Goal: Task Accomplishment & Management: Use online tool/utility

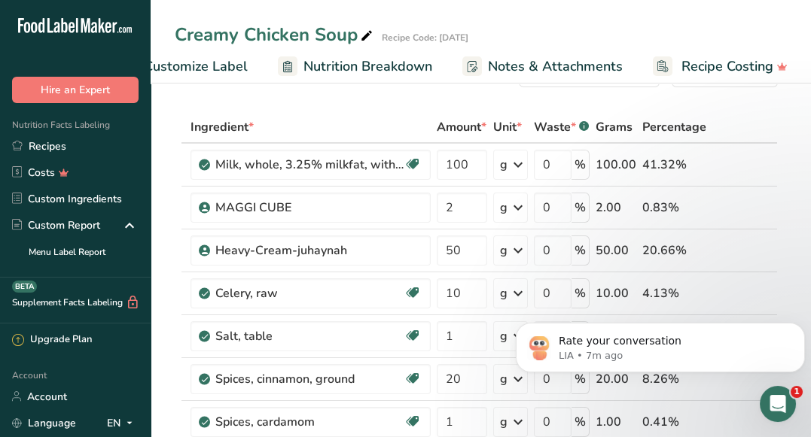
scroll to position [49, 0]
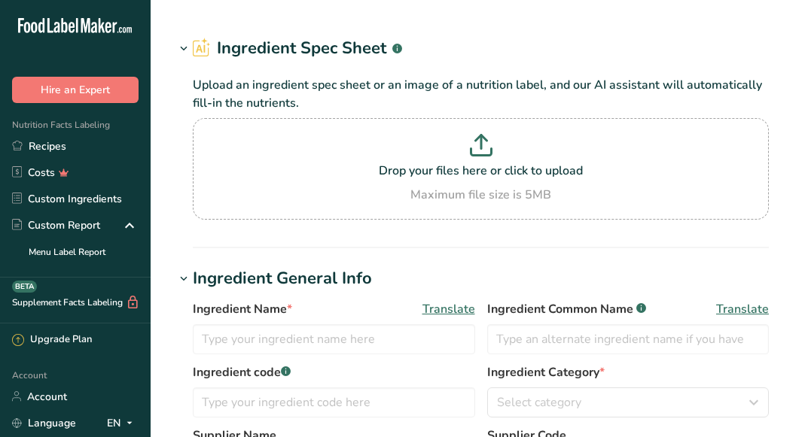
type input "Chicken, broiler or fryers, breast, skinless, boneless, meat only, cooked, gril…"
type input "Chicken Breast"
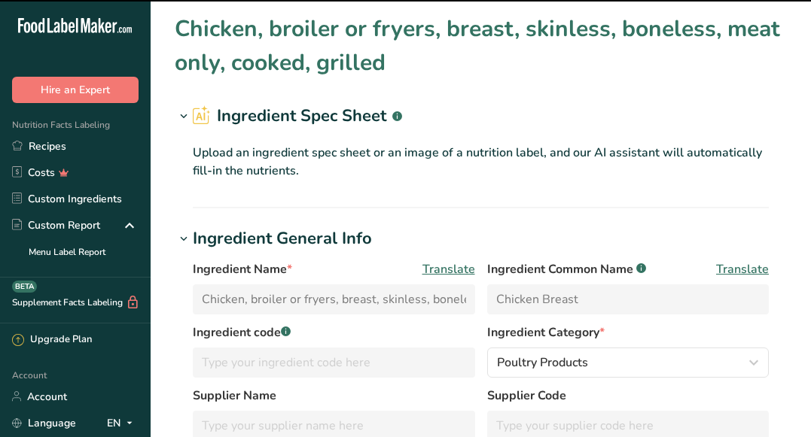
scroll to position [260, 0]
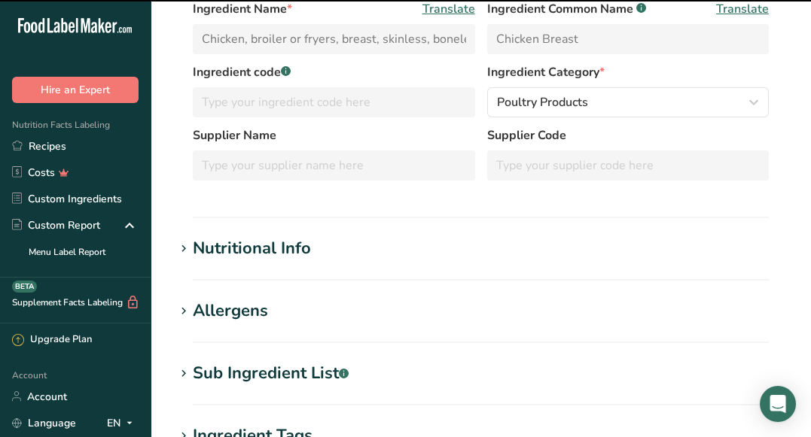
click at [271, 252] on div "Nutritional Info" at bounding box center [252, 248] width 118 height 25
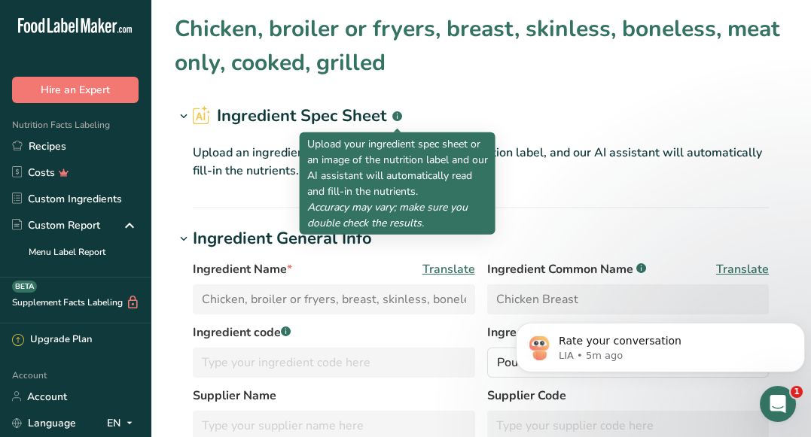
scroll to position [0, 0]
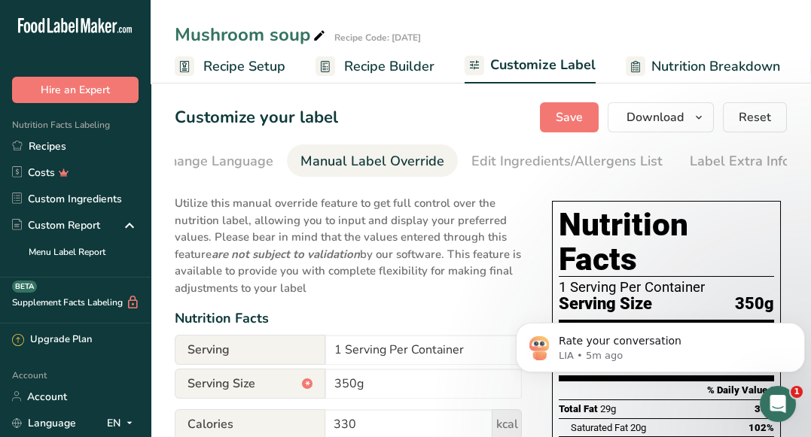
click at [397, 53] on link "Recipe Builder" at bounding box center [374, 67] width 119 height 34
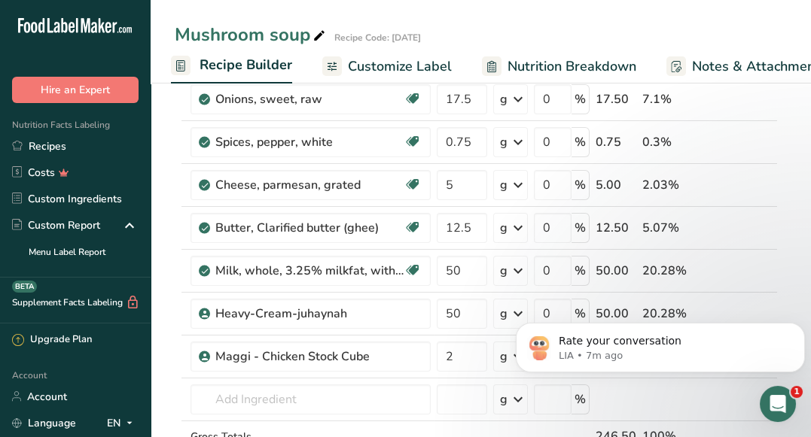
scroll to position [248, 0]
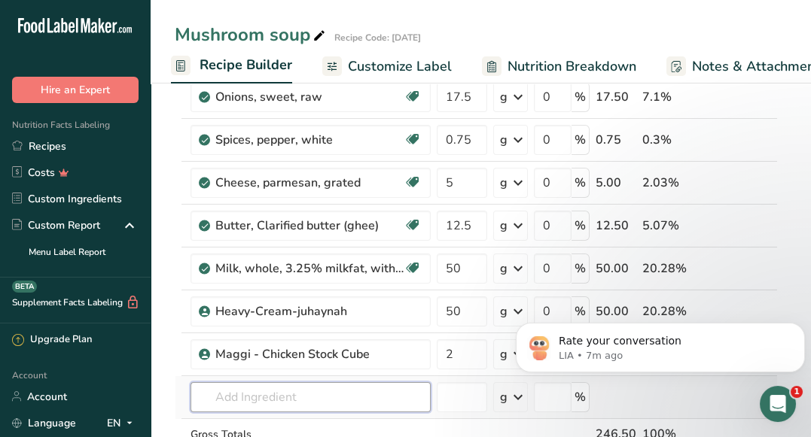
click at [384, 398] on input "text" at bounding box center [310, 397] width 240 height 30
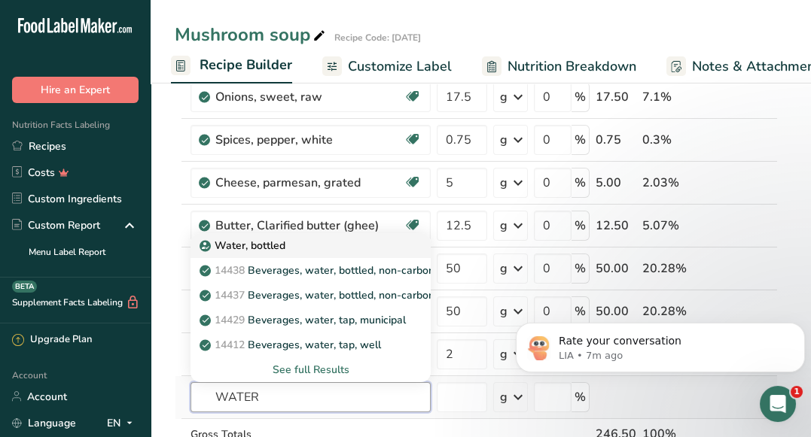
type input "Water, bottled"
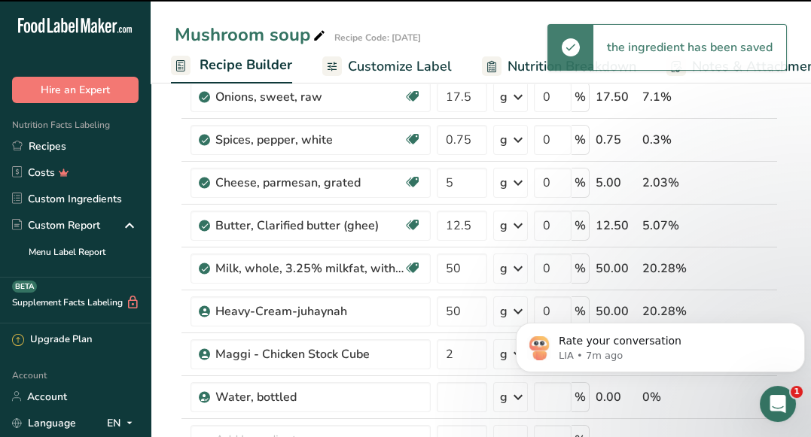
type input "0"
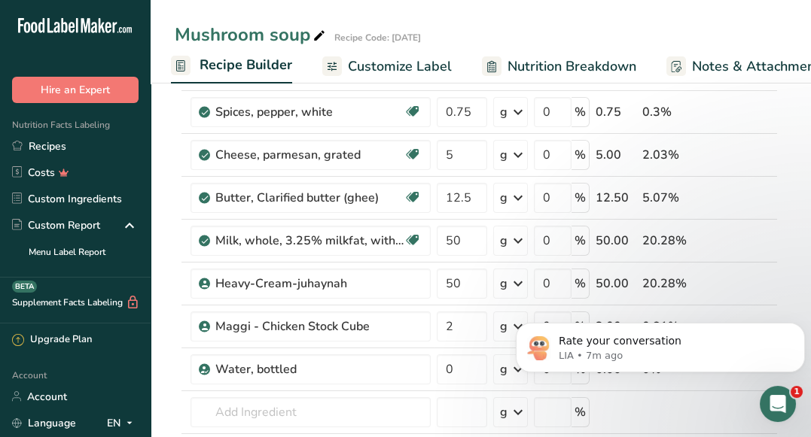
scroll to position [284, 0]
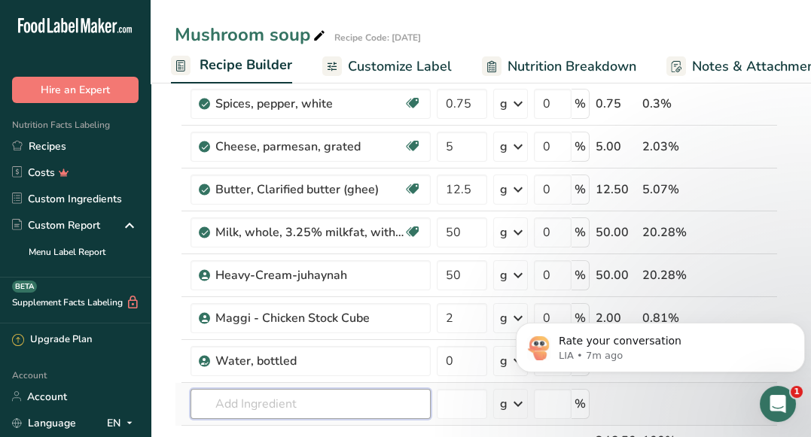
click at [246, 389] on input "text" at bounding box center [310, 404] width 240 height 30
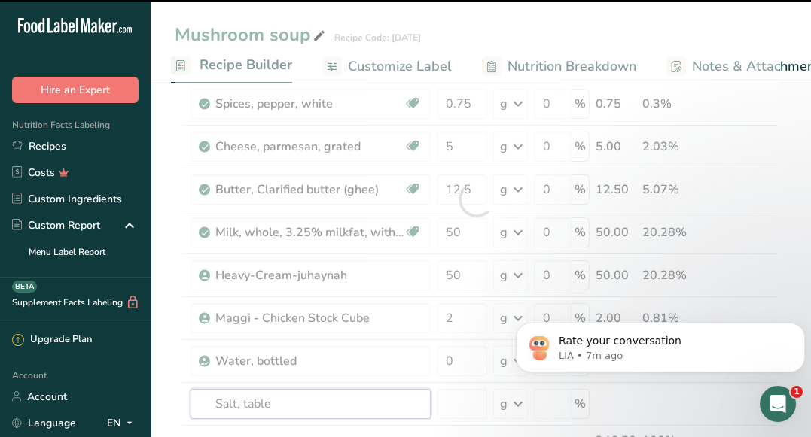
type input "Salt, table"
type input "0"
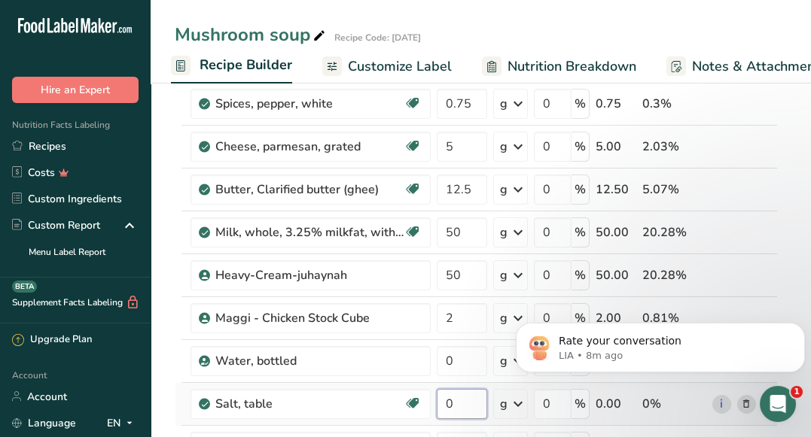
click at [476, 401] on input "0" at bounding box center [462, 404] width 50 height 30
type input "0.75"
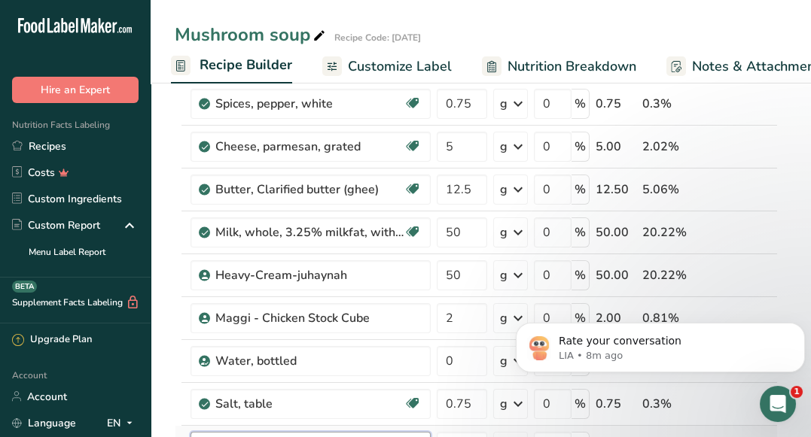
click at [321, 427] on div "Ingredient * Amount * Unit * Waste * .a-a{fill:#347362;}.b-a{fill:#fff;} Grams …" at bounding box center [476, 221] width 603 height 684
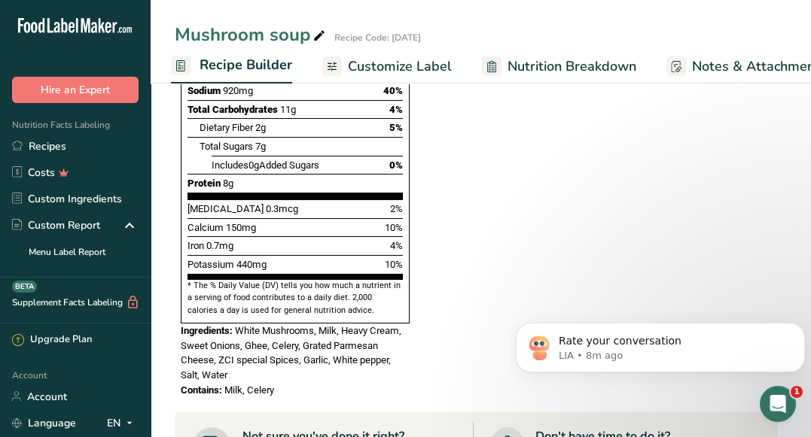
scroll to position [0, 0]
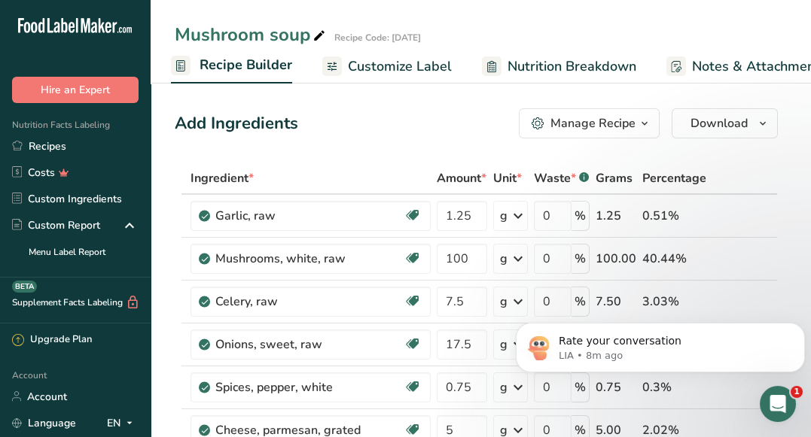
click at [373, 67] on span "Customize Label" at bounding box center [400, 66] width 104 height 20
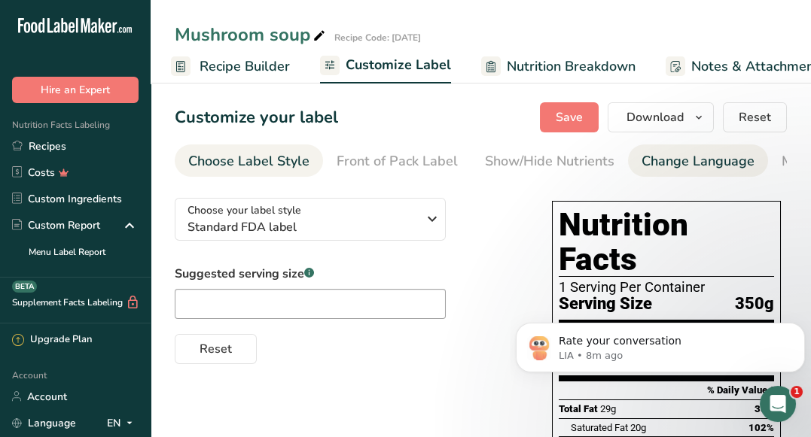
scroll to position [0, 294]
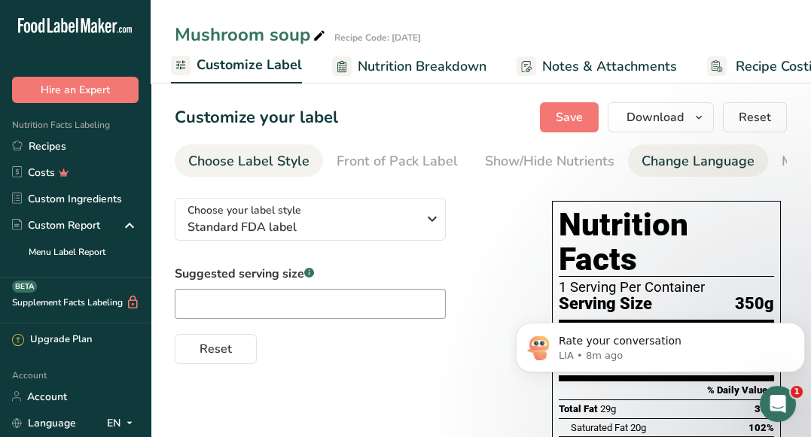
click at [674, 169] on div "Change Language" at bounding box center [697, 161] width 113 height 20
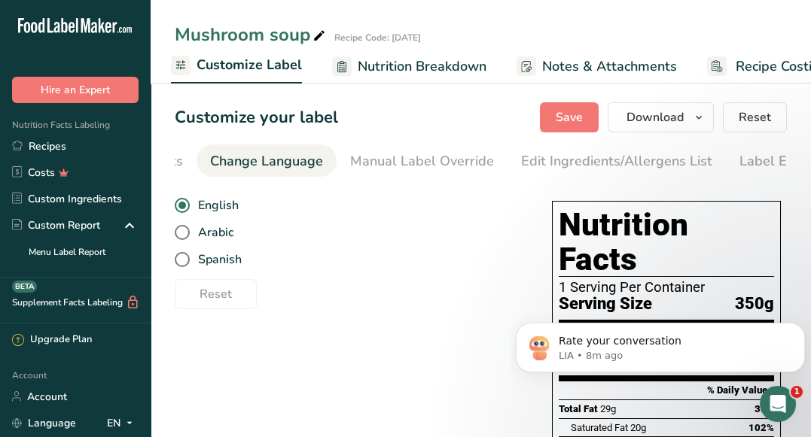
scroll to position [0, 448]
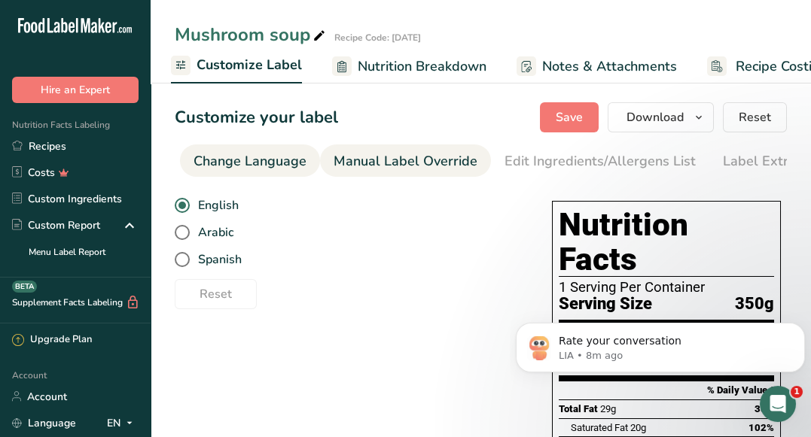
click at [411, 169] on div "Manual Label Override" at bounding box center [405, 161] width 144 height 20
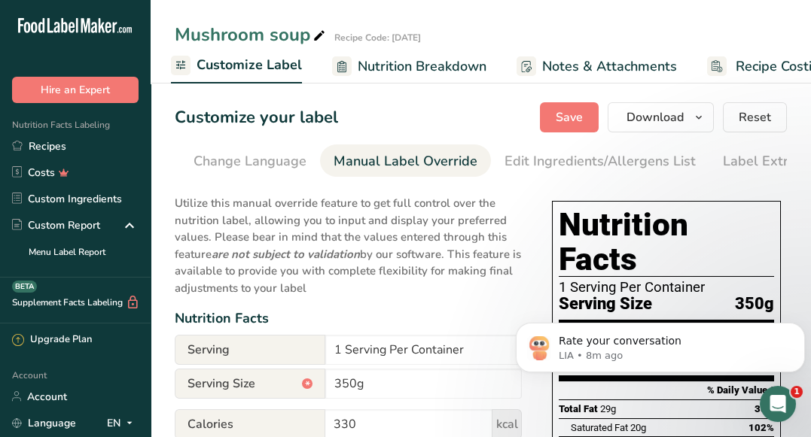
scroll to position [0, 481]
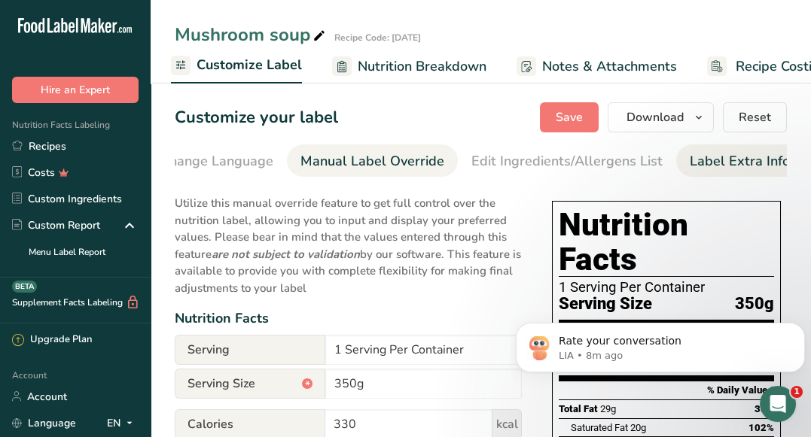
click at [747, 160] on div "Label Extra Info" at bounding box center [739, 161] width 100 height 20
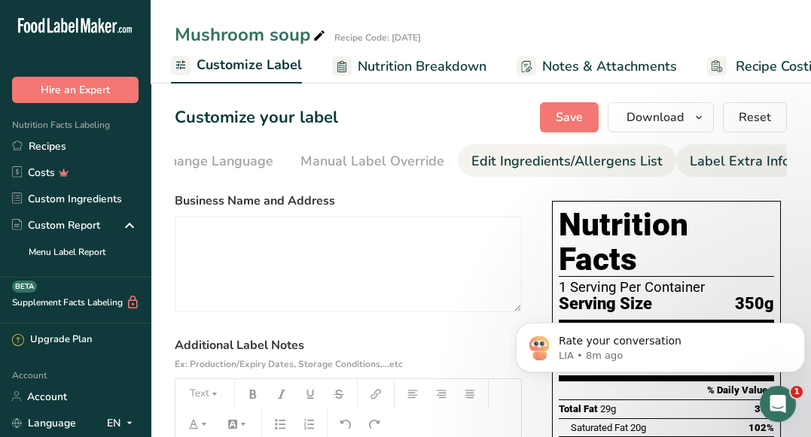
click at [609, 165] on div "Edit Ingredients/Allergens List" at bounding box center [566, 161] width 191 height 20
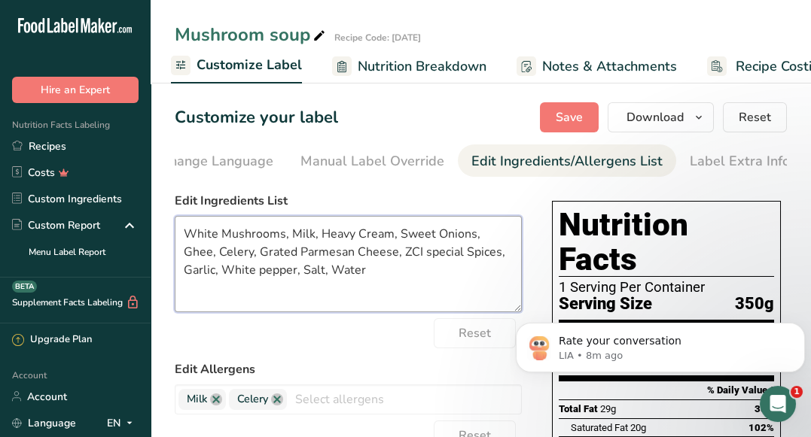
drag, startPoint x: 434, startPoint y: 241, endPoint x: 398, endPoint y: 235, distance: 36.6
click at [398, 235] on textarea "White Mushrooms, Milk, Heavy Cream, Sweet Onions, Ghee, Celery, Grated Parmesan…" at bounding box center [348, 264] width 347 height 96
drag, startPoint x: 343, startPoint y: 251, endPoint x: 329, endPoint y: 251, distance: 14.3
click at [329, 251] on textarea "White Mushrooms, Milk, Heavy Cream, Onions, Ghee, Celery, Grated Parmesan Chees…" at bounding box center [348, 264] width 347 height 96
click at [193, 275] on textarea "White Mushrooms, Milk, Heavy Cream, Onions, Ghee, Celery, Grated Parmesan Chees…" at bounding box center [348, 264] width 347 height 96
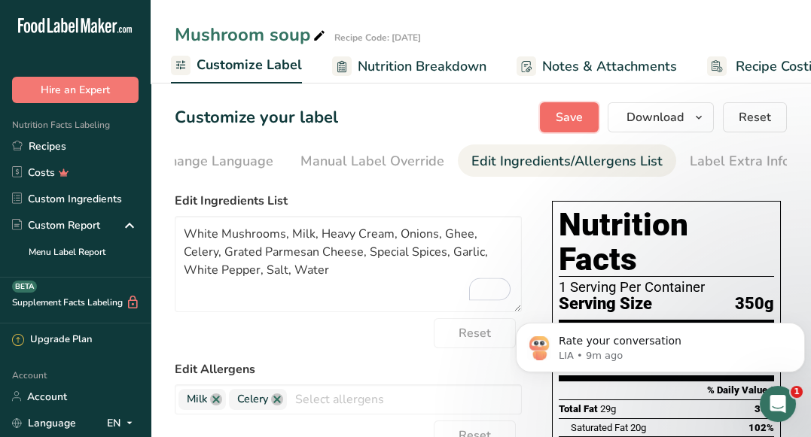
click at [568, 120] on span "Save" at bounding box center [568, 117] width 27 height 18
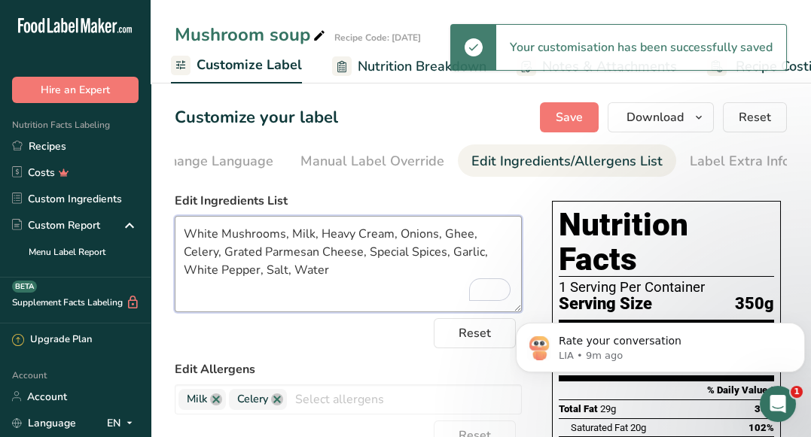
drag, startPoint x: 294, startPoint y: 272, endPoint x: 257, endPoint y: 271, distance: 37.7
click at [257, 271] on textarea "White Mushrooms, Milk, Heavy Cream, Onions, Ghee, Celery, Grated Parmesan Chees…" at bounding box center [348, 264] width 347 height 96
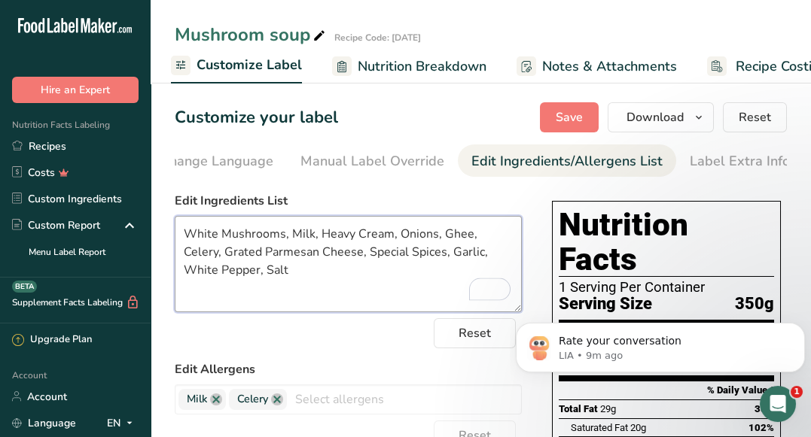
click at [287, 239] on textarea "White Mushrooms, Milk, Heavy Cream, Onions, Ghee, Celery, Grated Parmesan Chees…" at bounding box center [348, 264] width 347 height 96
paste textarea "Water"
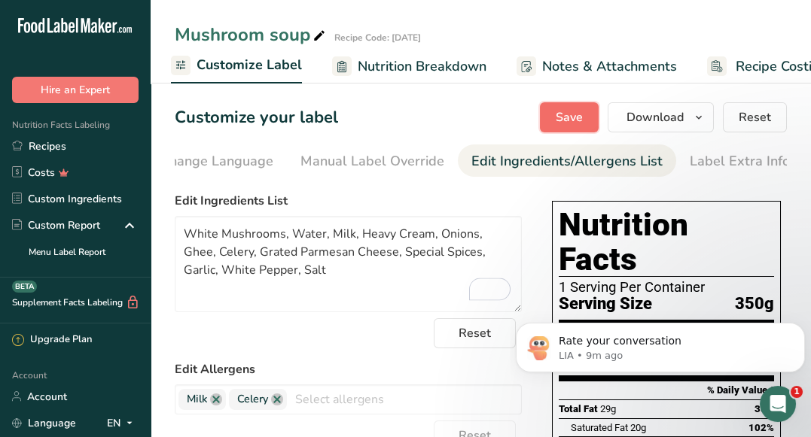
click at [579, 123] on span "Save" at bounding box center [568, 117] width 27 height 18
click at [597, 116] on button "Save" at bounding box center [569, 117] width 59 height 30
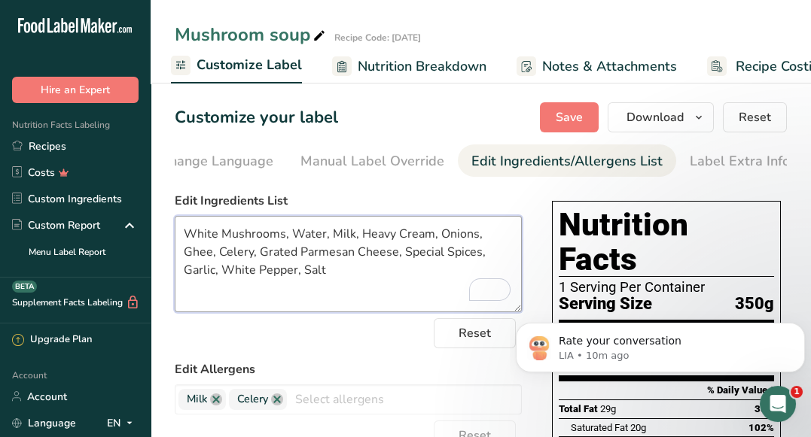
drag, startPoint x: 263, startPoint y: 257, endPoint x: 227, endPoint y: 256, distance: 36.9
click at [227, 256] on textarea "White Mushrooms, Water, Milk, Heavy Cream, Onions, Ghee, Celery, Grated Parmesa…" at bounding box center [348, 264] width 347 height 96
type textarea "White Mushrooms, Water, Milk, Heavy Cream, Onions, Ghee, Celery, Parmesan Chees…"
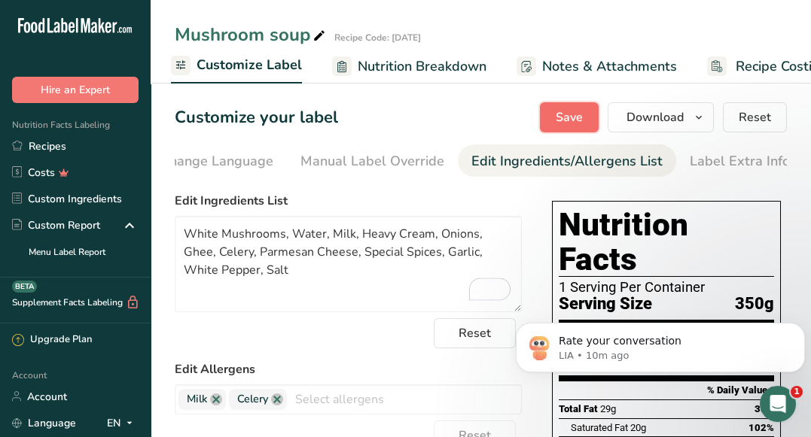
click at [564, 120] on span "Save" at bounding box center [568, 117] width 27 height 18
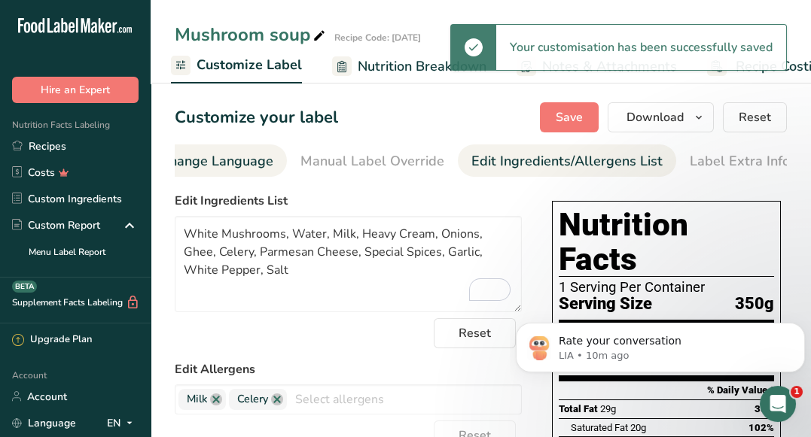
click at [257, 169] on div "Change Language" at bounding box center [216, 161] width 113 height 20
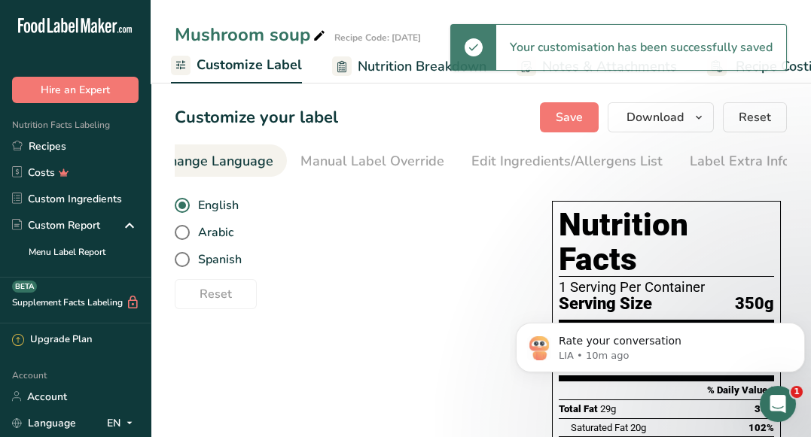
scroll to position [0, 448]
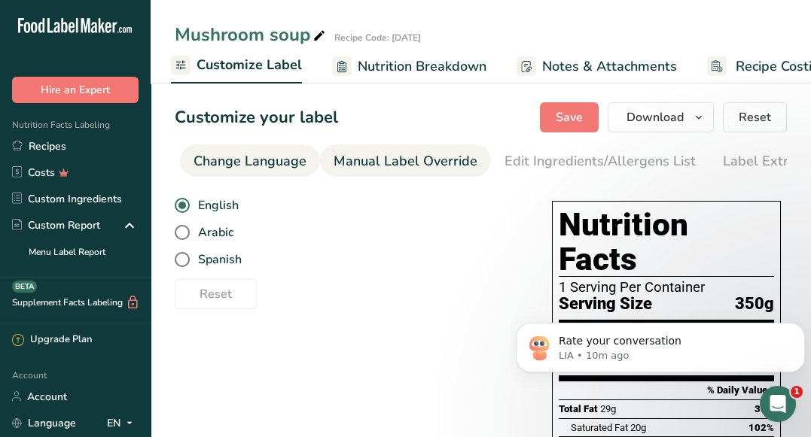
click at [355, 160] on div "Manual Label Override" at bounding box center [405, 161] width 144 height 20
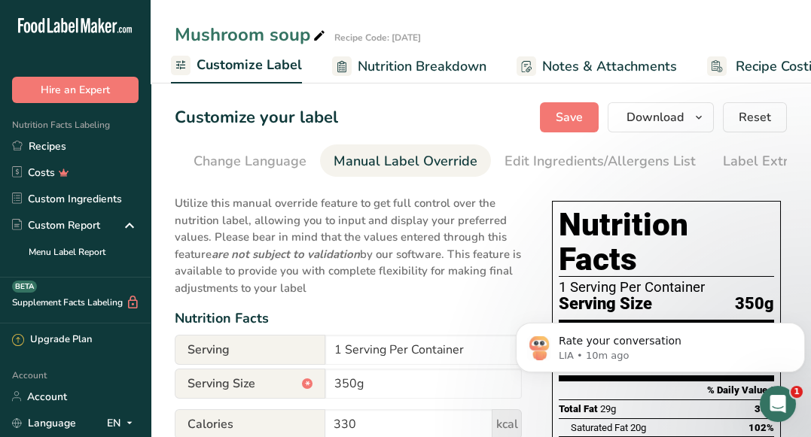
scroll to position [0, 481]
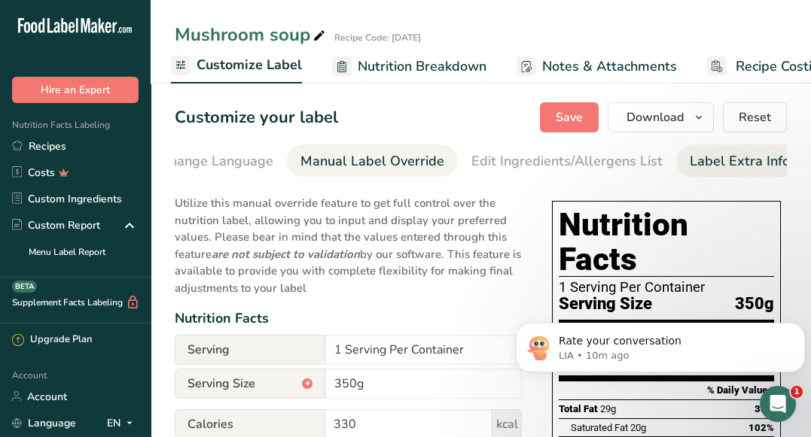
click at [719, 176] on link "Label Extra Info" at bounding box center [739, 162] width 100 height 34
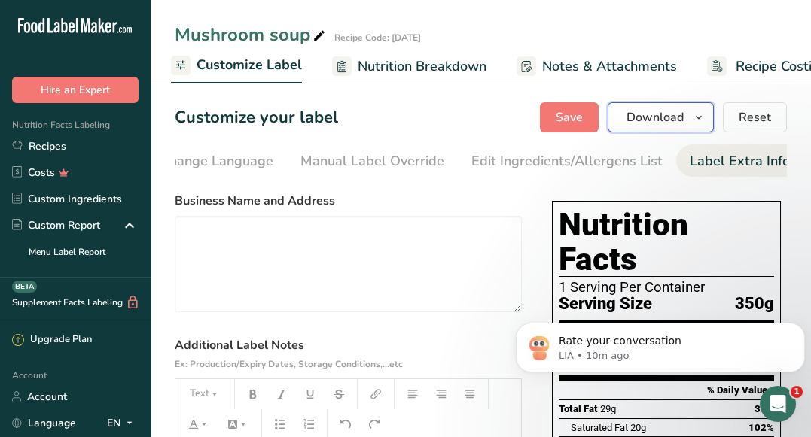
click at [633, 123] on span "Download" at bounding box center [654, 117] width 57 height 18
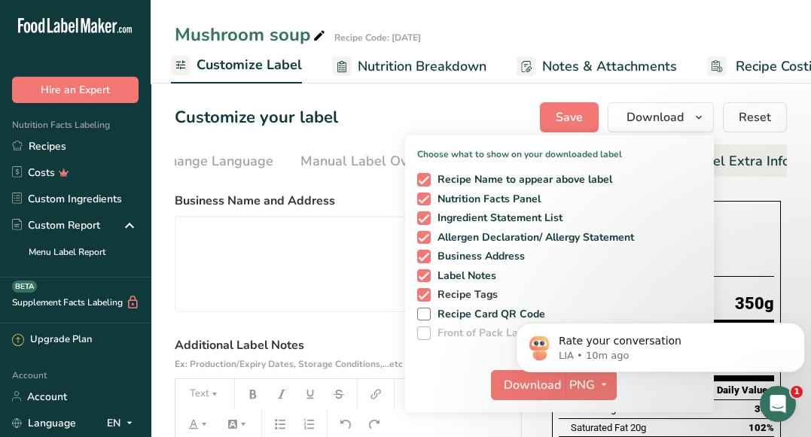
click at [430, 288] on span at bounding box center [424, 295] width 14 height 14
click at [427, 290] on input "Recipe Tags" at bounding box center [422, 295] width 10 height 10
checkbox input "false"
click html "Rate your conversation LIA • 10m ago"
click at [515, 391] on span "Download" at bounding box center [532, 385] width 57 height 18
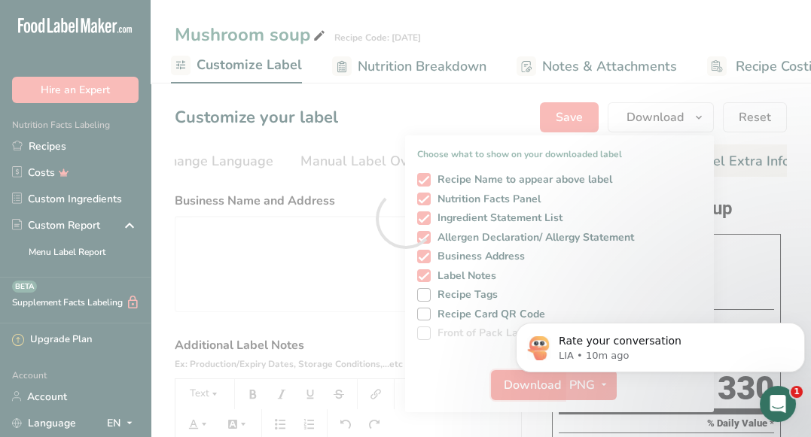
scroll to position [0, 0]
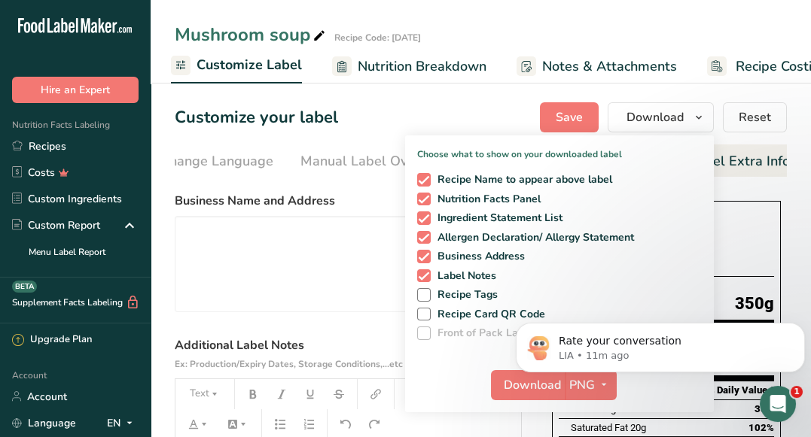
click at [463, 118] on div "Customize your label Save Download Choose what to show on your downloaded label…" at bounding box center [481, 117] width 612 height 30
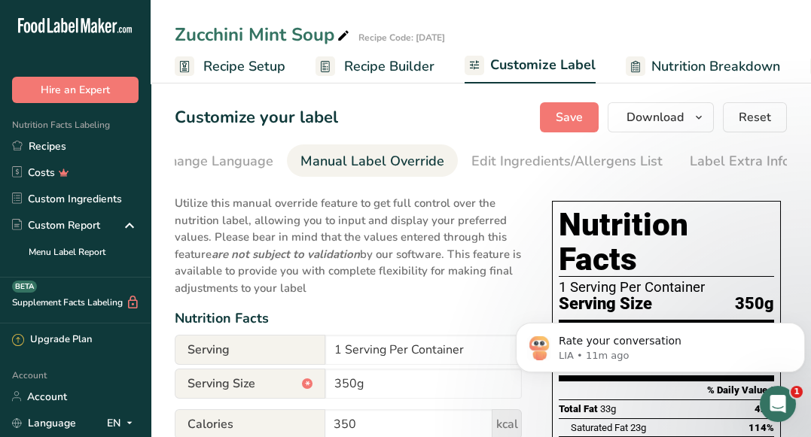
click at [364, 68] on span "Recipe Builder" at bounding box center [389, 66] width 90 height 20
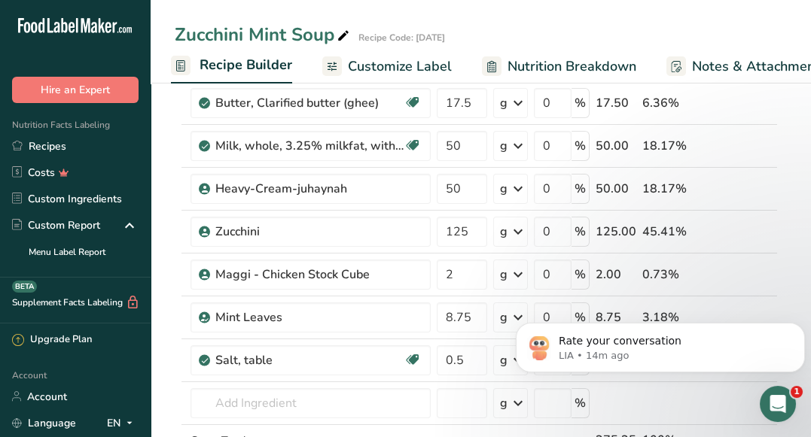
scroll to position [331, 0]
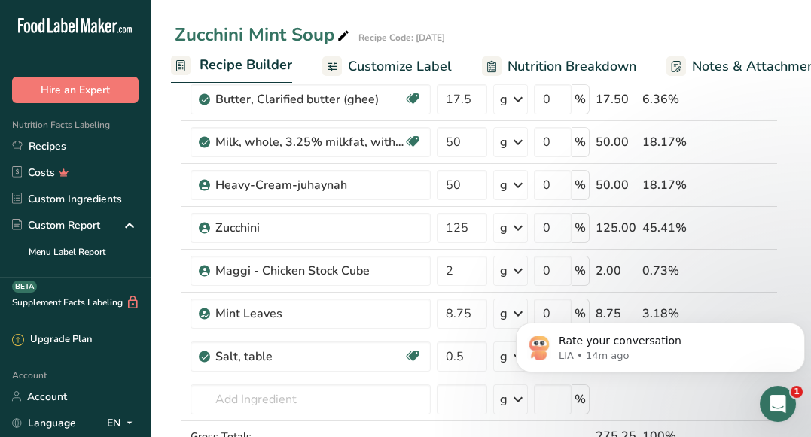
click at [557, 16] on div "Zucchini Mint Soup Recipe Code: JULY2025 Recipe Setup Recipe Builder Customize …" at bounding box center [481, 42] width 660 height 84
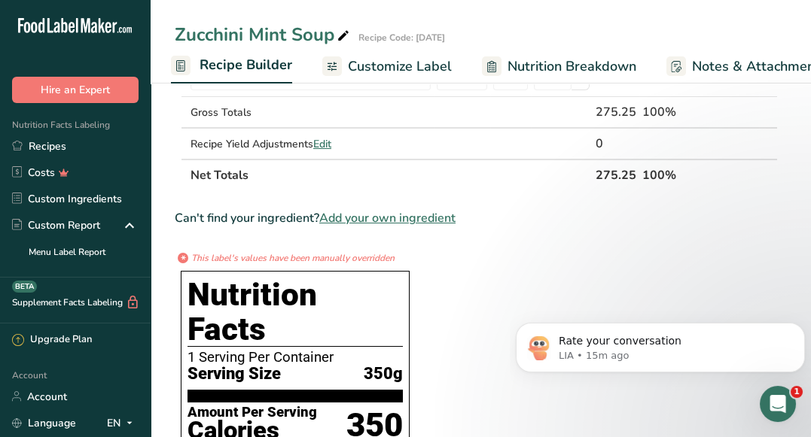
scroll to position [0, 0]
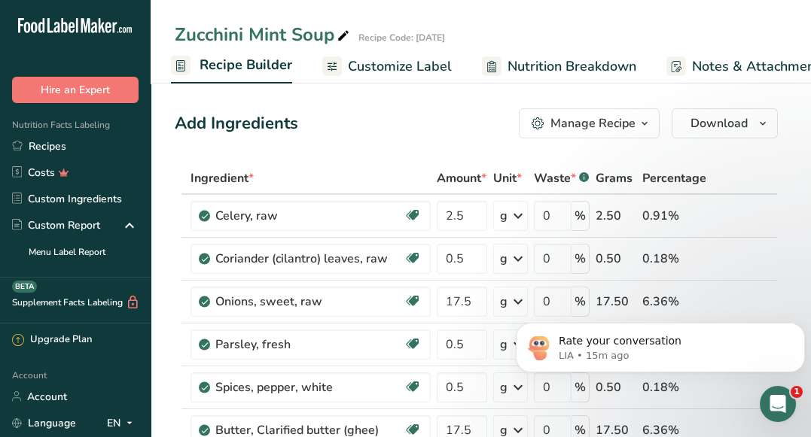
click at [405, 62] on span "Customize Label" at bounding box center [400, 66] width 104 height 20
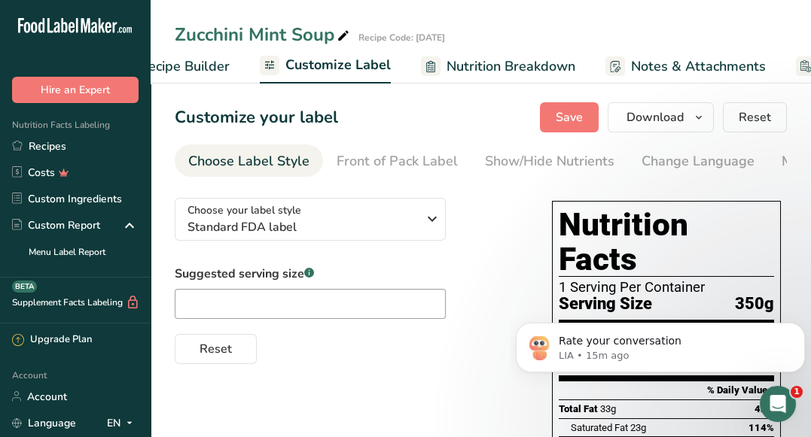
scroll to position [0, 294]
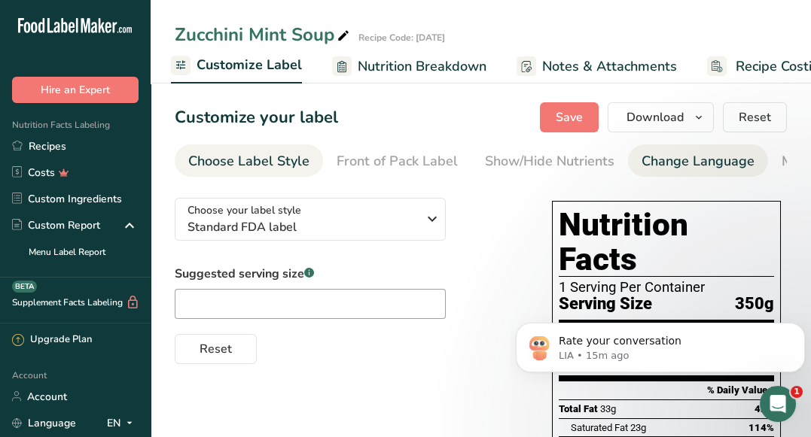
click at [708, 159] on div "Change Language" at bounding box center [697, 161] width 113 height 20
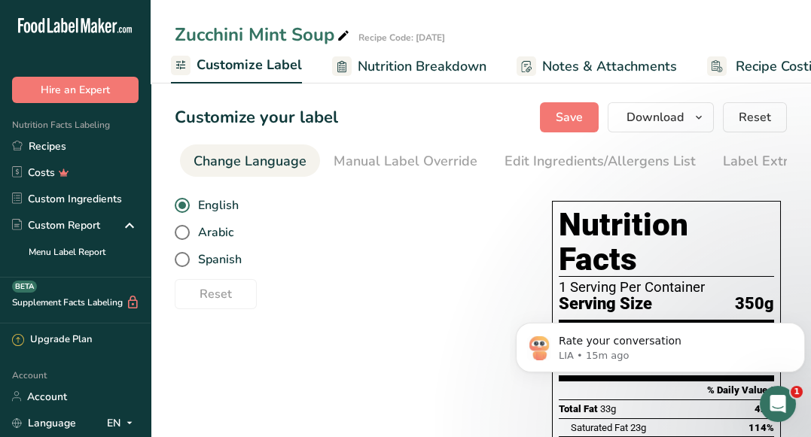
click at [723, 159] on div "Label Extra Info" at bounding box center [773, 161] width 100 height 20
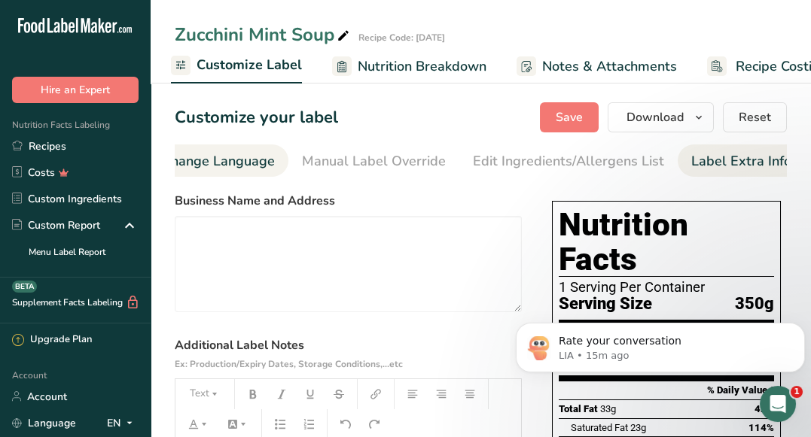
scroll to position [0, 481]
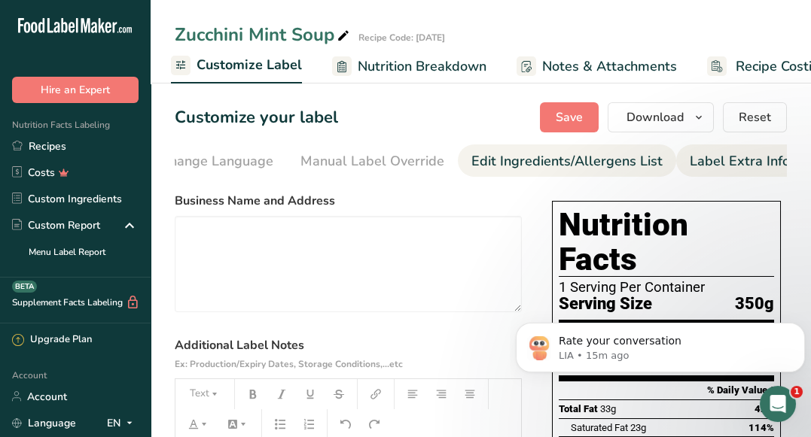
click at [594, 167] on div "Edit Ingredients/Allergens List" at bounding box center [566, 161] width 191 height 20
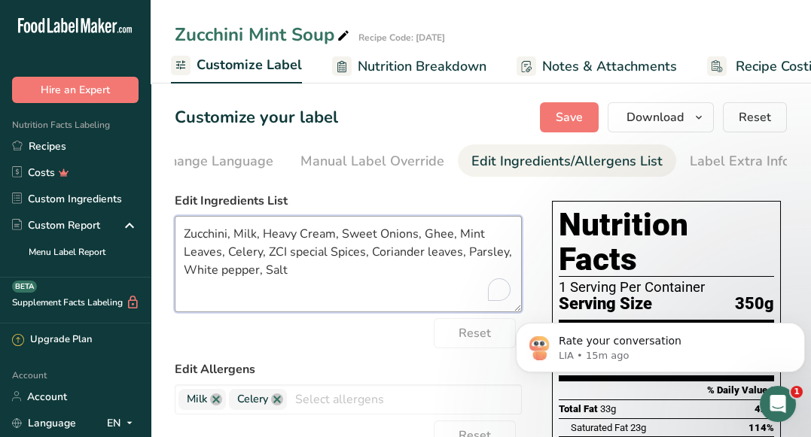
drag, startPoint x: 378, startPoint y: 236, endPoint x: 342, endPoint y: 236, distance: 36.1
click at [342, 236] on textarea "Zucchini, Milk, Heavy Cream, Sweet Onions, Ghee, Mint Leaves, Celery, ZCI speci…" at bounding box center [348, 264] width 347 height 96
drag, startPoint x: 248, startPoint y: 255, endPoint x: 223, endPoint y: 255, distance: 25.6
click at [223, 255] on textarea "Zucchini, Milk, Heavy Cream, Onions, Ghee, Mint Leaves, Celery, ZCI special Spi…" at bounding box center [348, 264] width 347 height 96
click at [223, 255] on textarea "Zucchini, Milk, Heavy Cream, Onions, Ghee, Mint Leaves, Celery, Special Spices,…" at bounding box center [348, 264] width 347 height 96
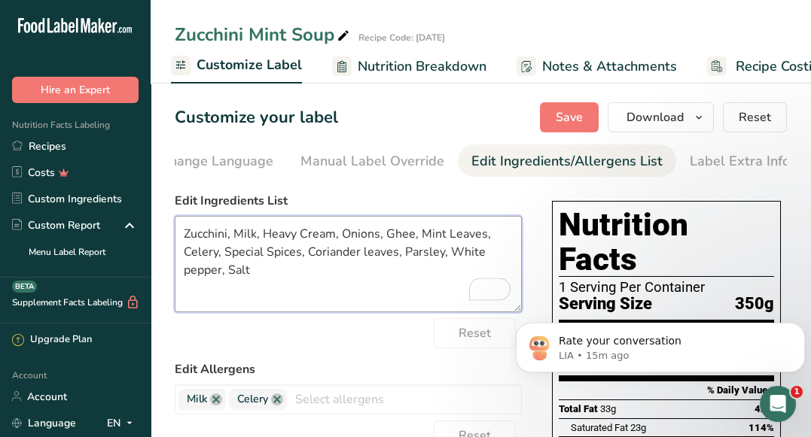
click at [369, 249] on textarea "Zucchini, Milk, Heavy Cream, Onions, Ghee, Mint Leaves, Celery, Special Spices,…" at bounding box center [348, 264] width 347 height 96
click at [187, 278] on textarea "Zucchini, Milk, Heavy Cream, Onions, Ghee, Mint Leaves, Celery, Special Spices,…" at bounding box center [348, 264] width 347 height 96
type textarea "Zucchini, Milk, Heavy Cream, Onions, Ghee, Mint Leaves, Celery, Special Spices,…"
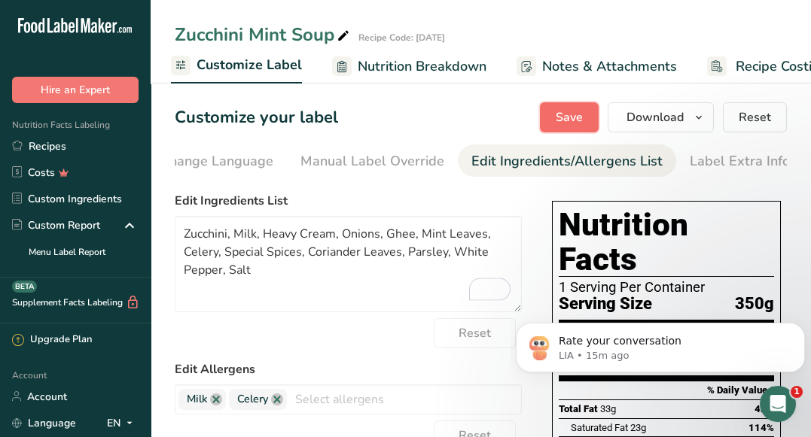
click at [561, 113] on span "Save" at bounding box center [568, 117] width 27 height 18
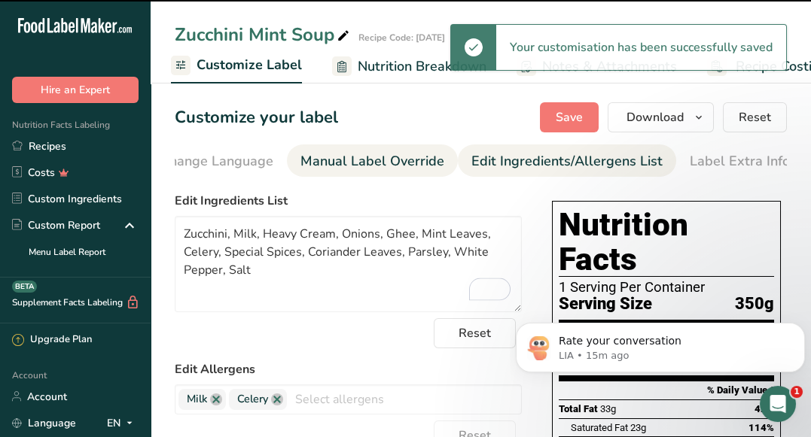
click at [367, 158] on div "Manual Label Override" at bounding box center [372, 161] width 144 height 20
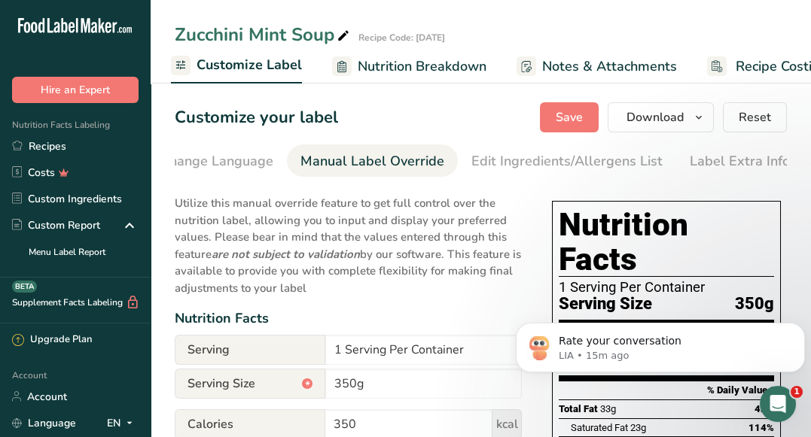
scroll to position [0, 0]
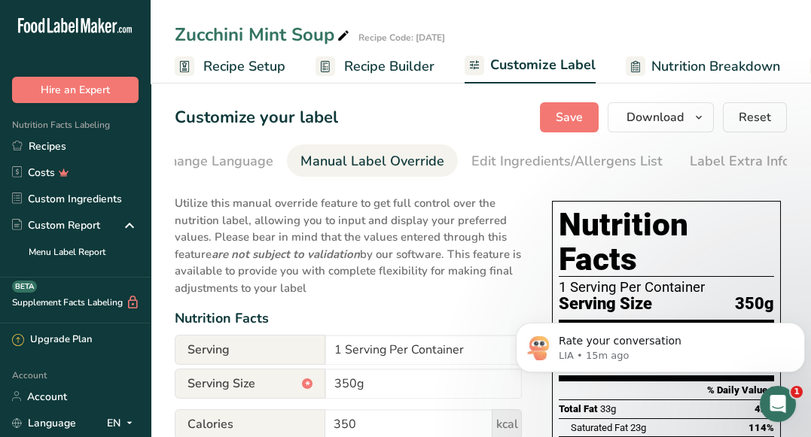
click at [342, 74] on link "Recipe Builder" at bounding box center [374, 67] width 119 height 34
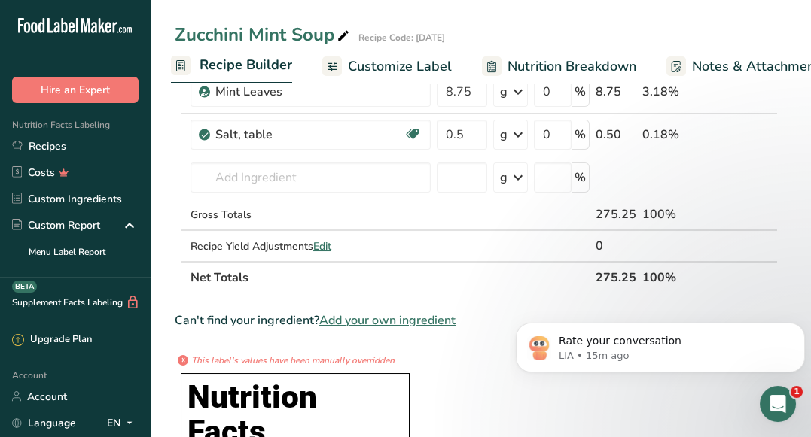
scroll to position [546, 0]
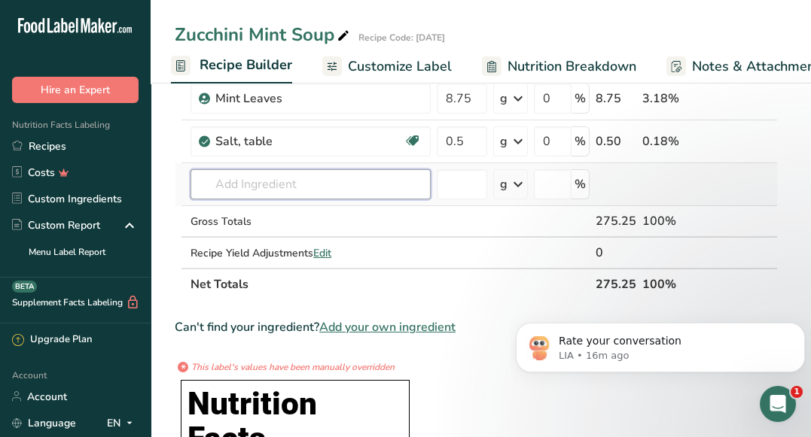
click at [259, 178] on input "text" at bounding box center [310, 184] width 240 height 30
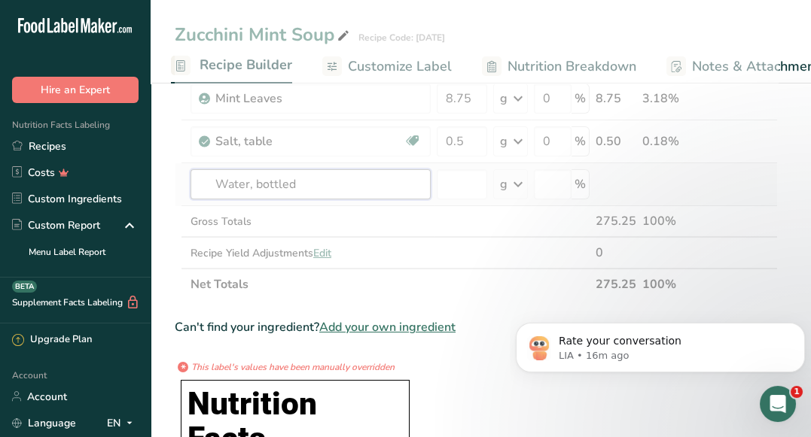
type input "Water, bottled\"
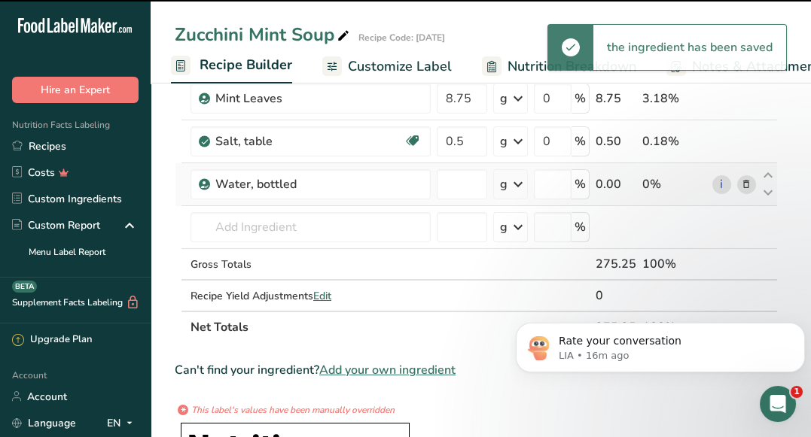
type input "0"
click at [357, 65] on span "Customize Label" at bounding box center [400, 66] width 104 height 20
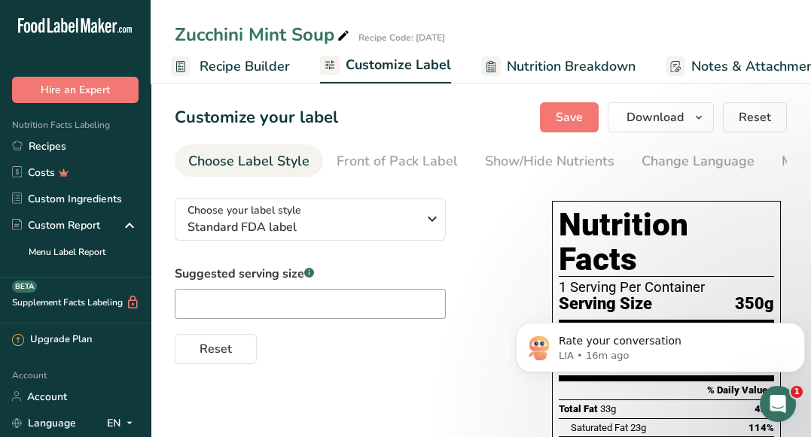
scroll to position [0, 294]
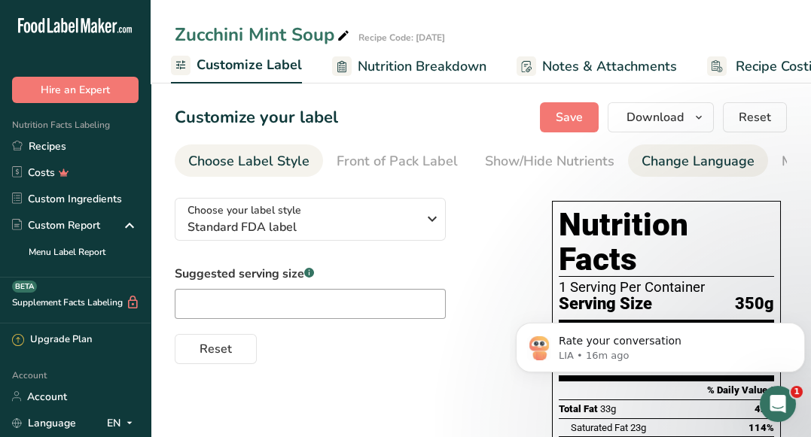
click at [689, 165] on div "Change Language" at bounding box center [697, 161] width 113 height 20
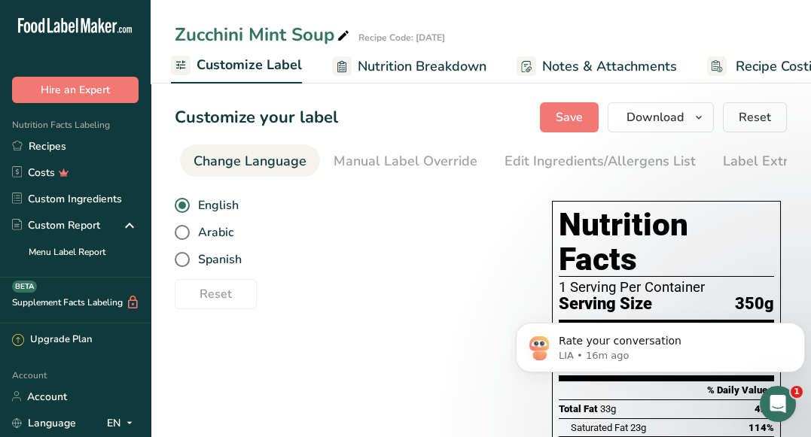
click at [689, 165] on li "Edit Ingredients/Allergens List" at bounding box center [600, 161] width 218 height 32
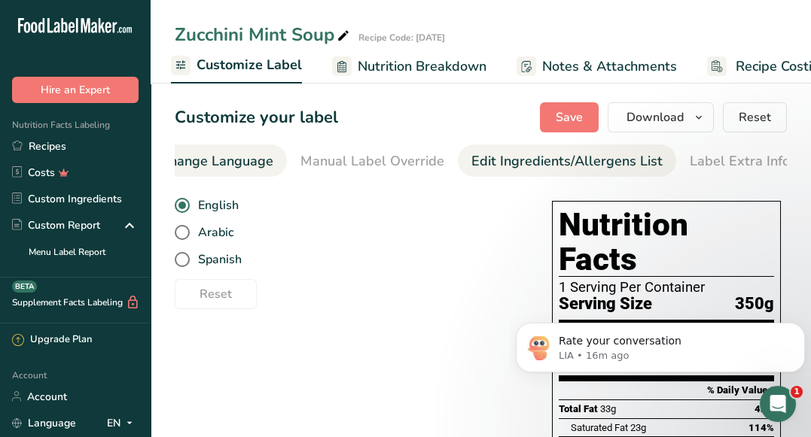
click at [582, 166] on div "Edit Ingredients/Allergens List" at bounding box center [566, 161] width 191 height 20
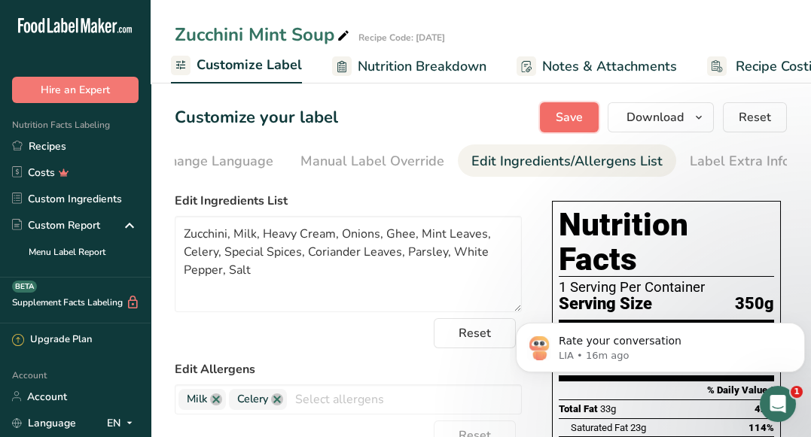
click at [580, 111] on span "Save" at bounding box center [568, 117] width 27 height 18
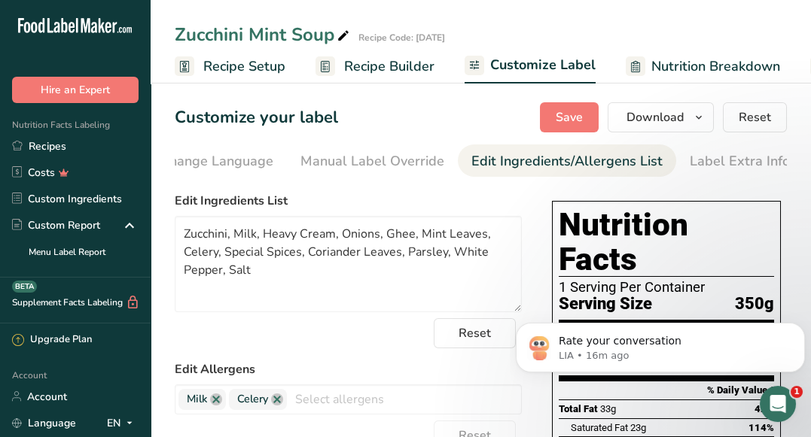
click at [369, 67] on span "Recipe Builder" at bounding box center [389, 66] width 90 height 20
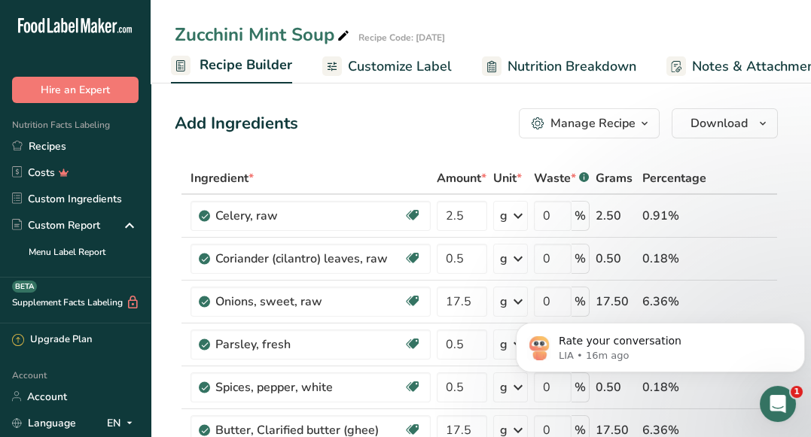
click at [394, 67] on span "Customize Label" at bounding box center [400, 66] width 104 height 20
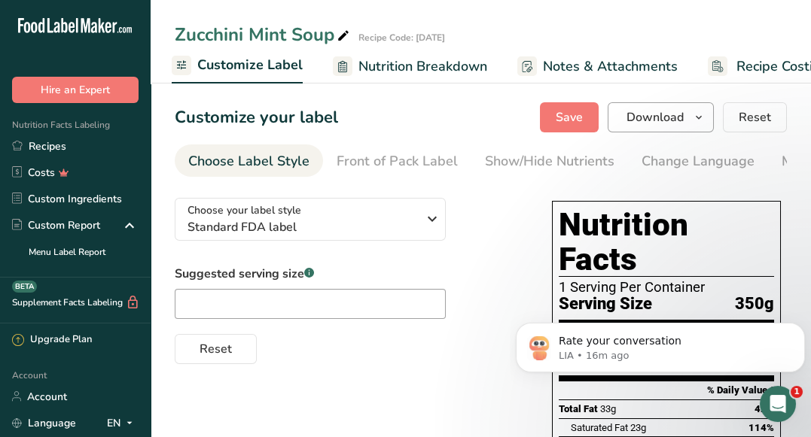
scroll to position [0, 294]
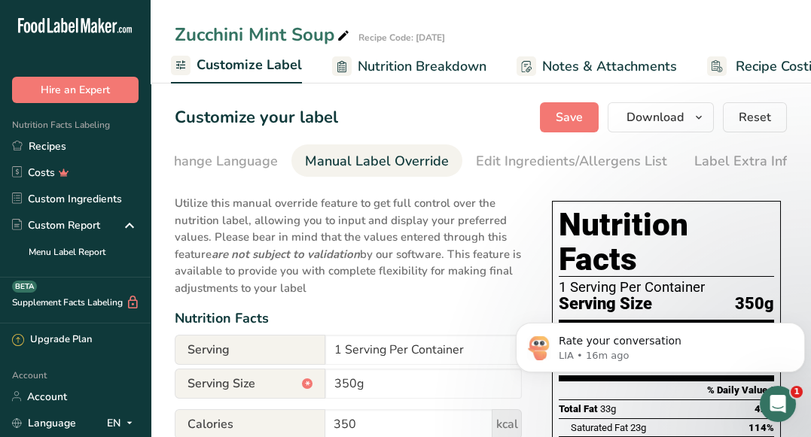
scroll to position [0, 481]
click at [777, 168] on li "Label Extra Info" at bounding box center [739, 161] width 127 height 32
click at [750, 171] on div "Label Extra Info" at bounding box center [739, 161] width 100 height 20
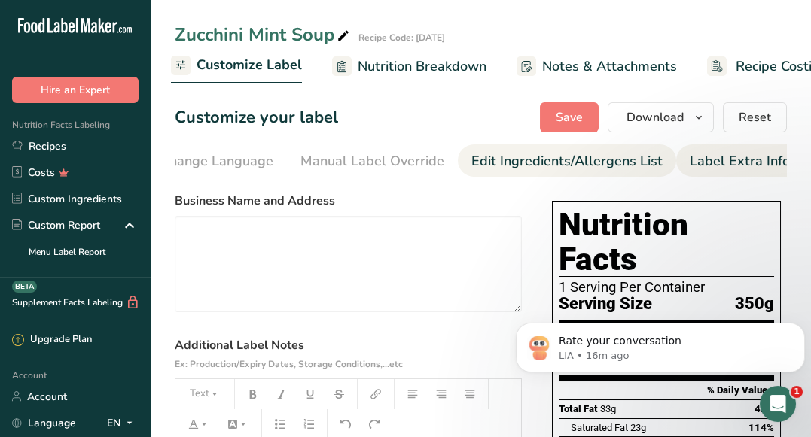
click at [563, 166] on div "Edit Ingredients/Allergens List" at bounding box center [566, 161] width 191 height 20
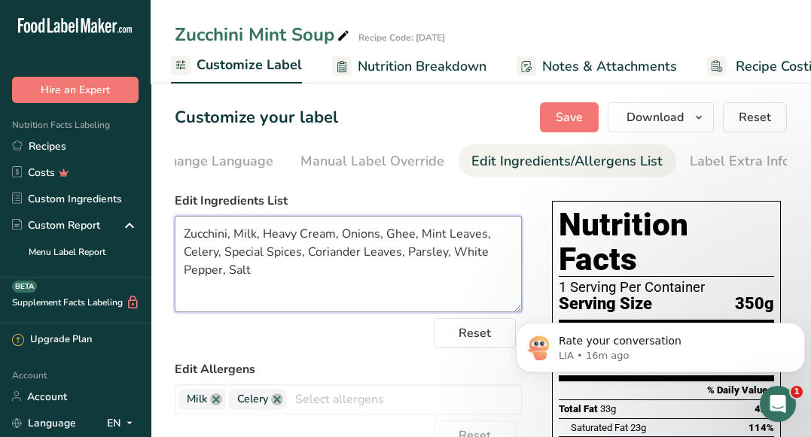
click at [233, 236] on textarea "Zucchini, Milk, Heavy Cream, Onions, Ghee, Mint Leaves, Celery, Special Spices,…" at bounding box center [348, 264] width 347 height 96
type textarea "Zucchini, Water, Milk, Heavy Cream, Onions, Ghee, Mint Leaves, Celery, Special …"
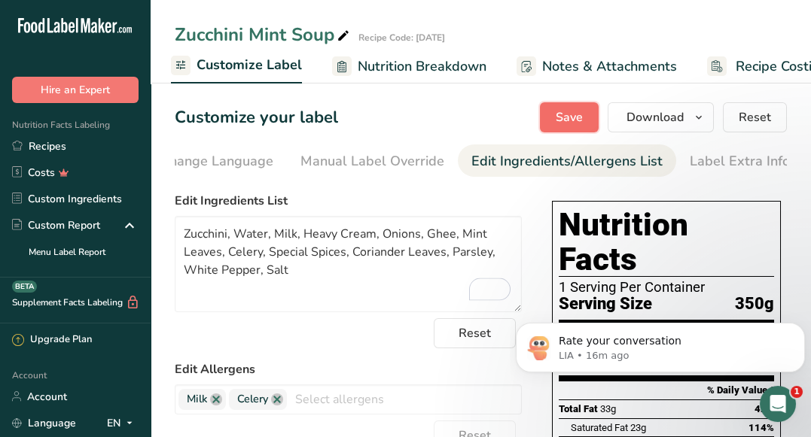
click at [555, 122] on button "Save" at bounding box center [569, 117] width 59 height 30
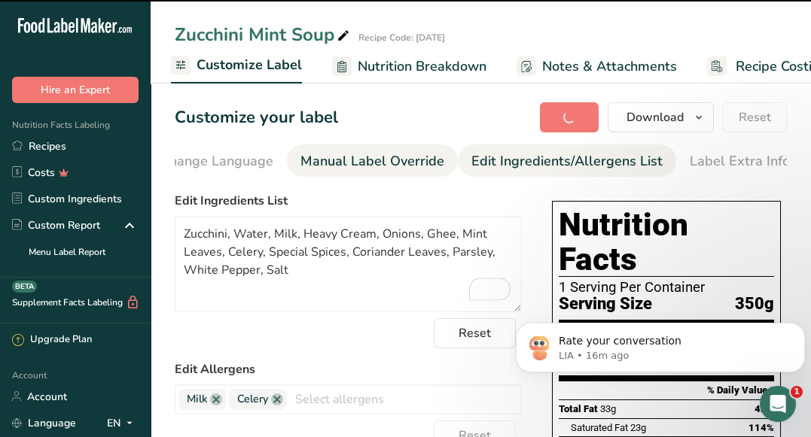
click at [426, 163] on div "Manual Label Override" at bounding box center [372, 161] width 144 height 20
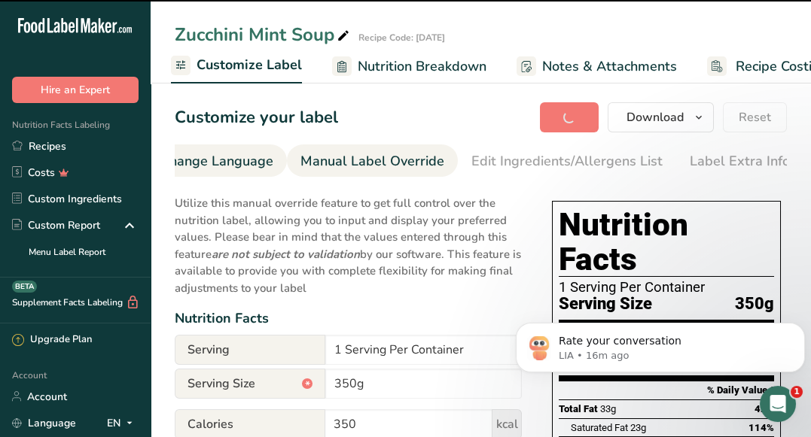
click at [226, 157] on div "Change Language" at bounding box center [216, 161] width 113 height 20
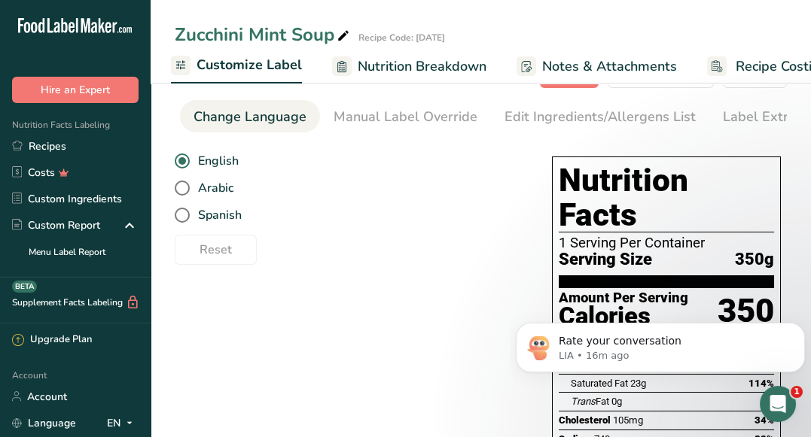
scroll to position [0, 0]
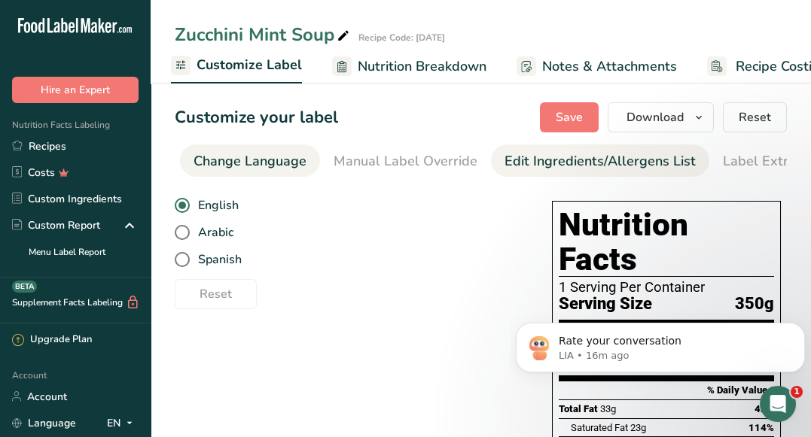
click at [561, 162] on div "Edit Ingredients/Allergens List" at bounding box center [599, 161] width 191 height 20
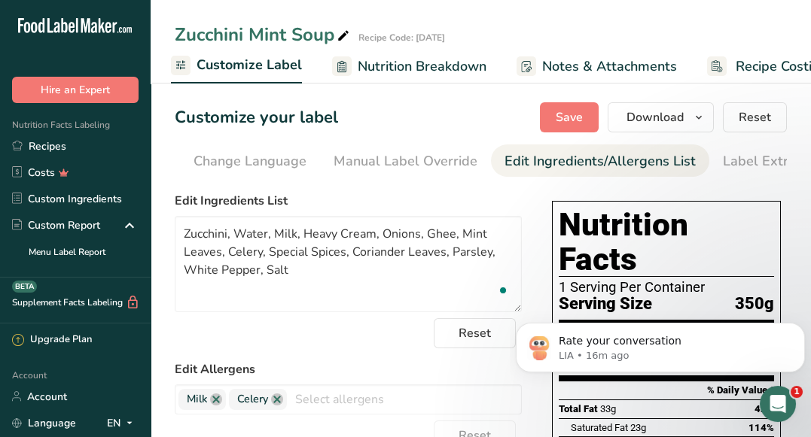
scroll to position [0, 481]
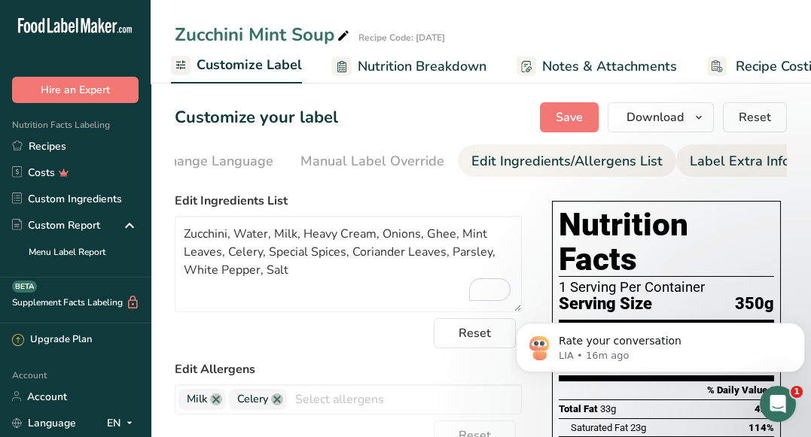
click at [755, 166] on div "Label Extra Info" at bounding box center [739, 161] width 100 height 20
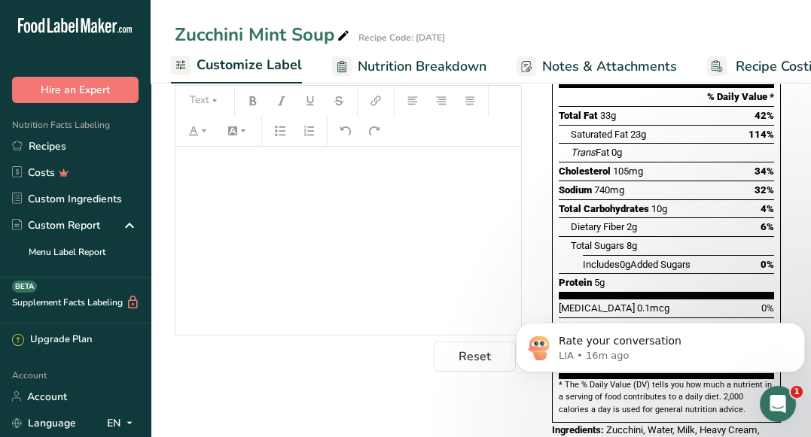
scroll to position [0, 0]
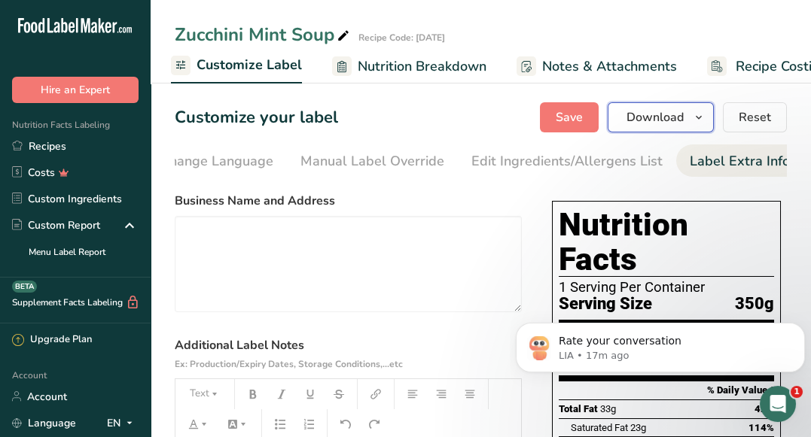
click at [634, 130] on button "Download" at bounding box center [660, 117] width 106 height 30
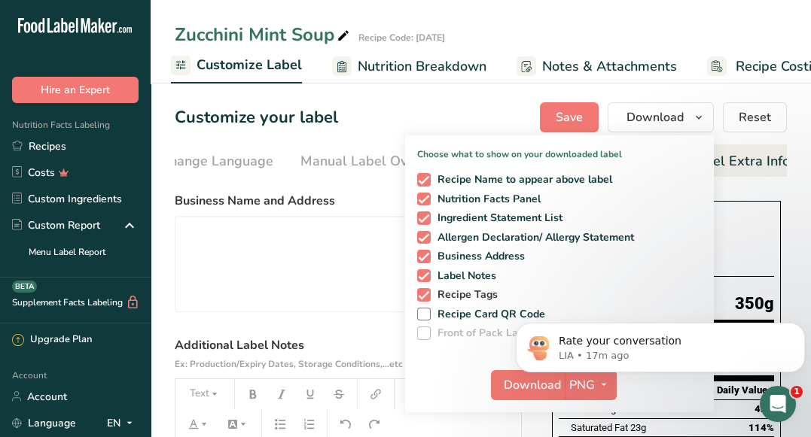
click at [424, 296] on span at bounding box center [424, 295] width 14 height 14
click at [424, 296] on input "Recipe Tags" at bounding box center [422, 295] width 10 height 10
checkbox input "false"
click at [516, 389] on span "Download" at bounding box center [532, 385] width 57 height 18
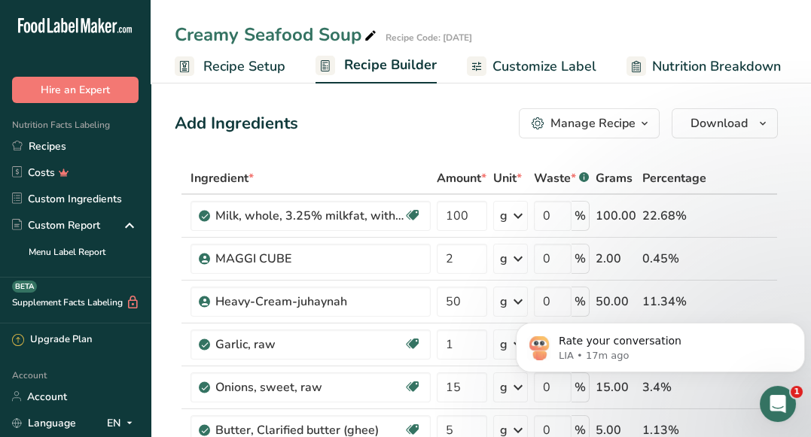
scroll to position [0, 5]
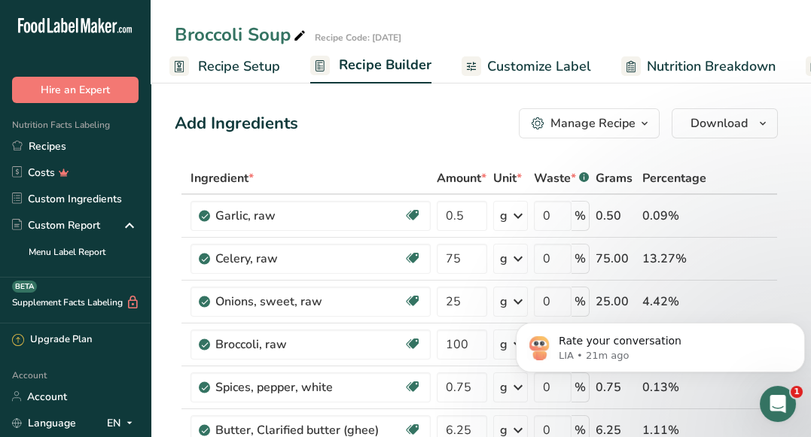
click at [526, 57] on span "Customize Label" at bounding box center [539, 66] width 104 height 20
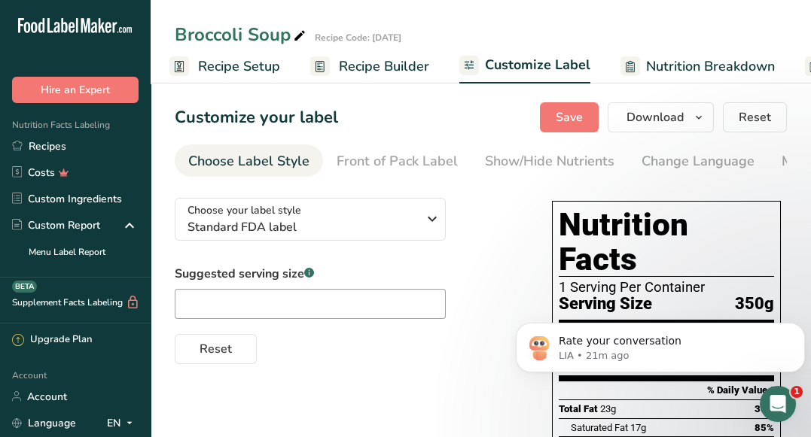
scroll to position [0, 294]
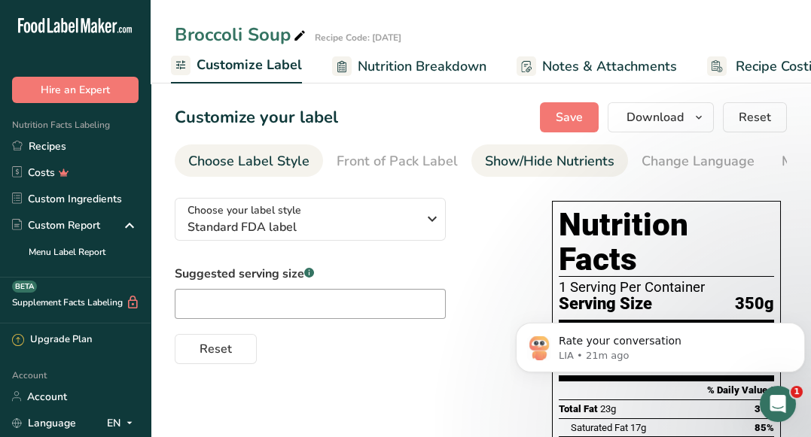
click at [487, 157] on div "Show/Hide Nutrients" at bounding box center [549, 161] width 129 height 20
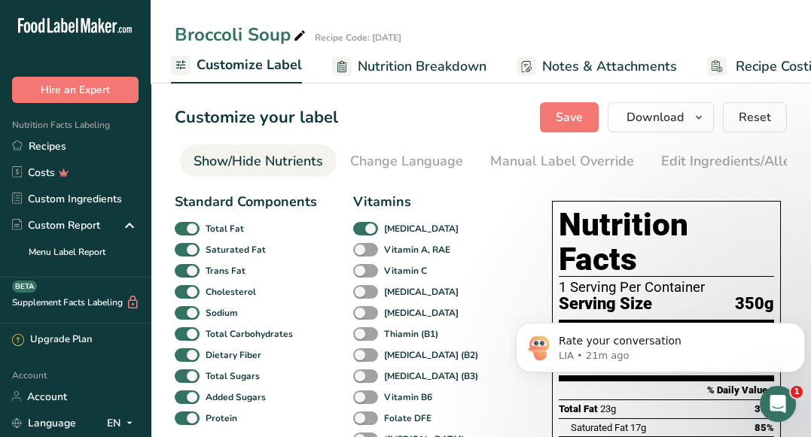
click at [490, 157] on div "Manual Label Override" at bounding box center [562, 161] width 144 height 20
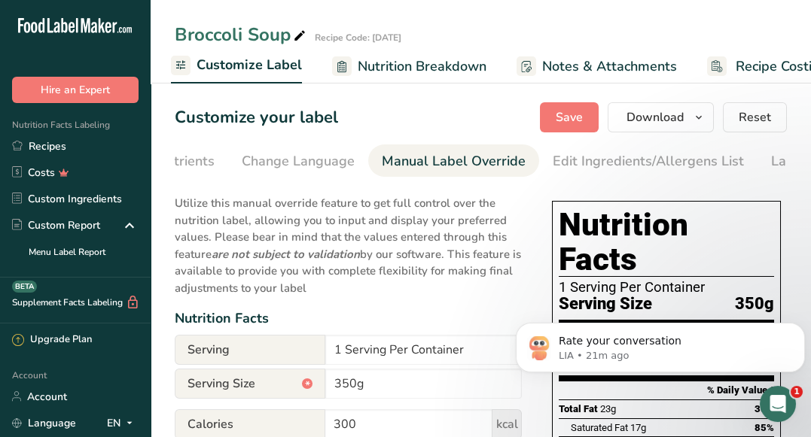
scroll to position [0, 481]
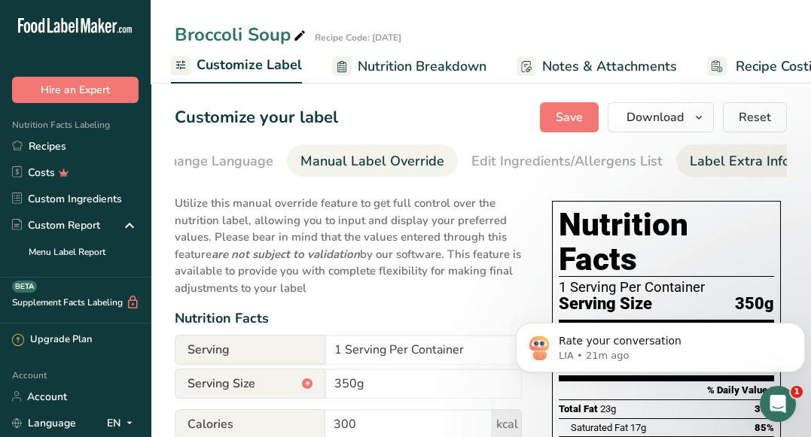
click at [698, 168] on div "Label Extra Info" at bounding box center [739, 161] width 100 height 20
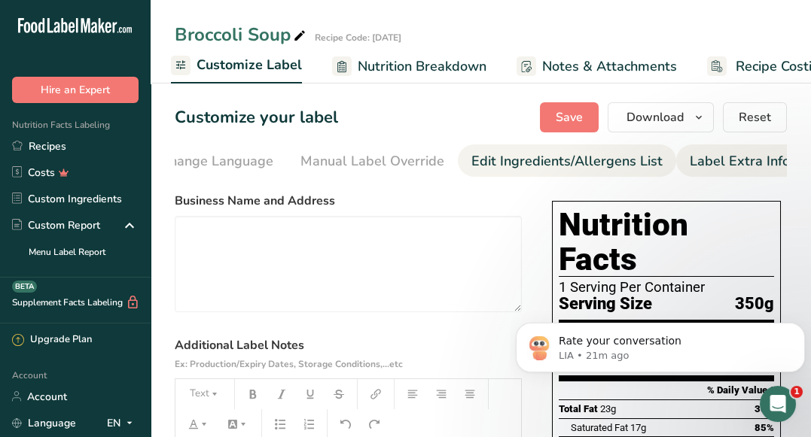
click at [592, 175] on link "Edit Ingredients/Allergens List" at bounding box center [566, 162] width 191 height 34
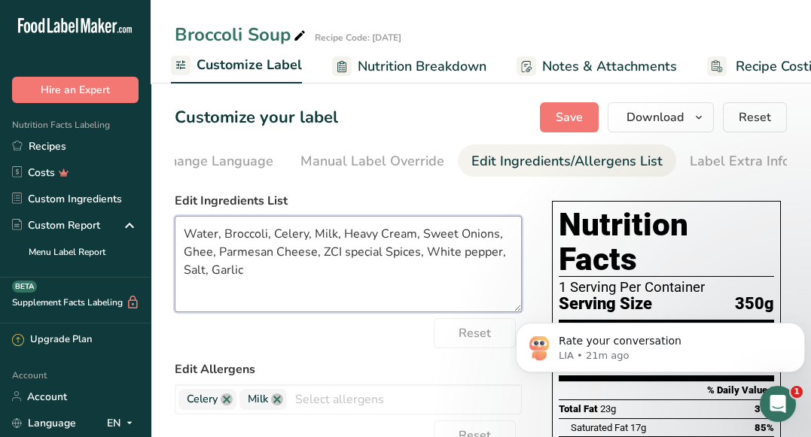
drag, startPoint x: 218, startPoint y: 239, endPoint x: 185, endPoint y: 236, distance: 33.3
click at [185, 236] on textarea "Water, Broccoli, Celery, Milk, Heavy Cream, Sweet Onions, Ghee, Parmesan Cheese…" at bounding box center [348, 264] width 347 height 96
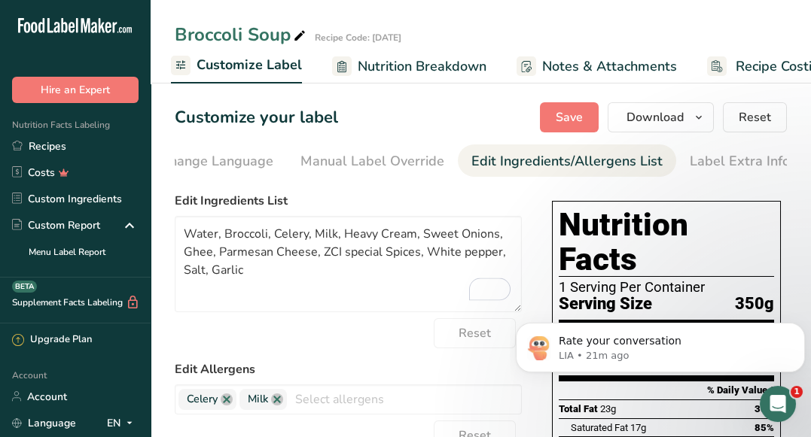
click at [141, 71] on span "Recipe Builder" at bounding box center [95, 66] width 90 height 20
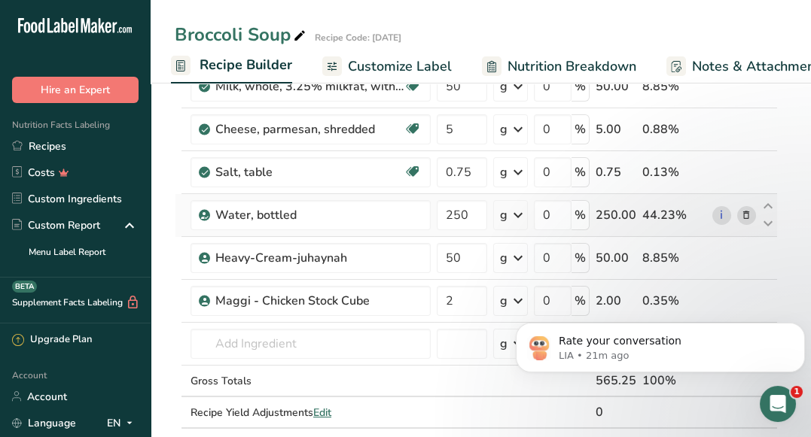
scroll to position [385, 0]
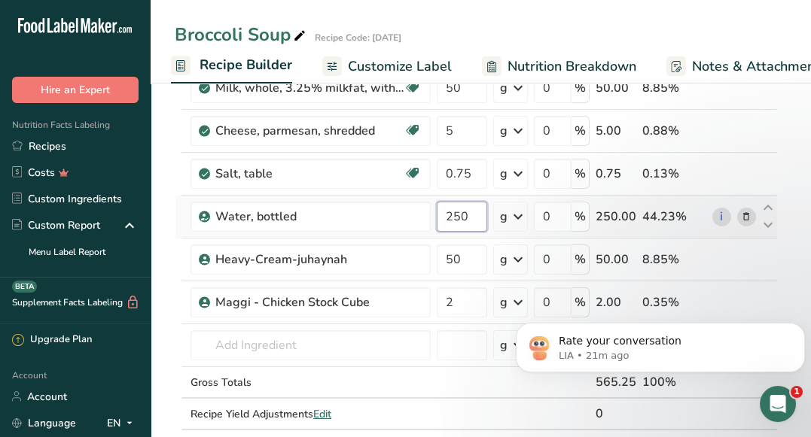
click at [458, 211] on input "250" at bounding box center [462, 217] width 50 height 30
drag, startPoint x: 464, startPoint y: 212, endPoint x: 435, endPoint y: 216, distance: 28.8
click at [437, 216] on input "250" at bounding box center [462, 217] width 50 height 30
type input "0"
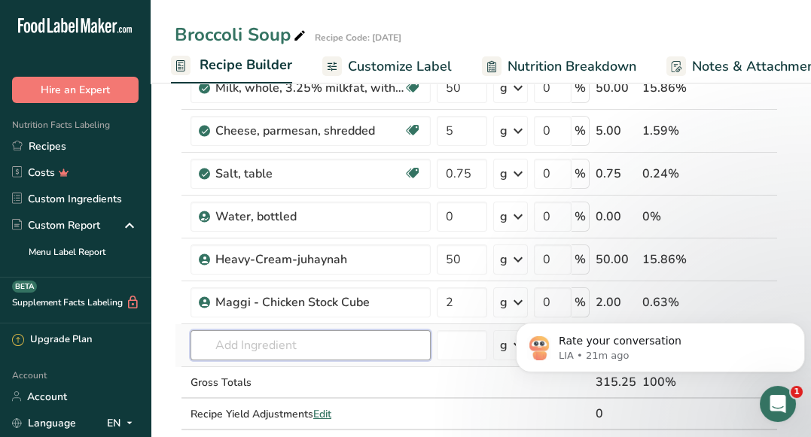
click at [295, 347] on div "Ingredient * Amount * Unit * Waste * .a-a{fill:#347362;}.b-a{fill:#fff;} Grams …" at bounding box center [476, 119] width 603 height 684
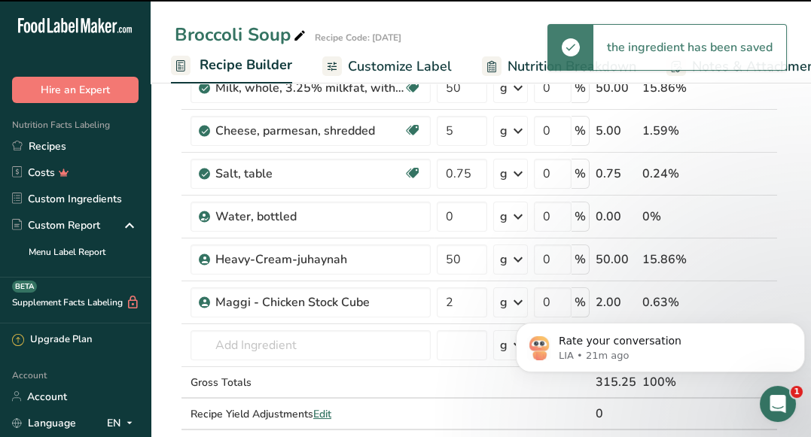
click at [400, 71] on span "Customize Label" at bounding box center [400, 66] width 104 height 20
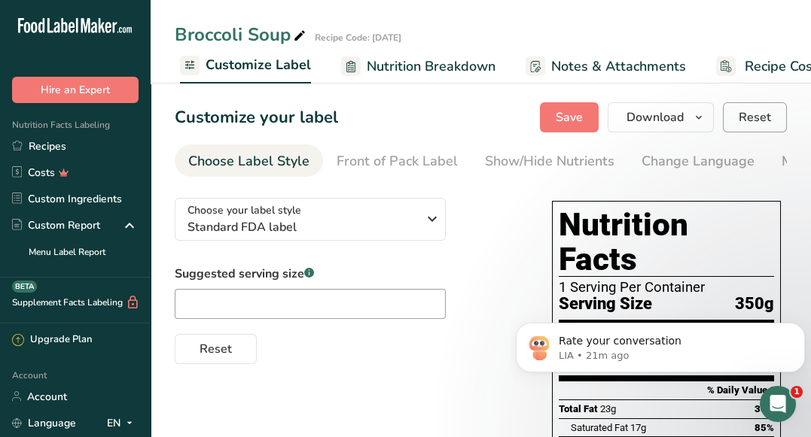
scroll to position [0, 294]
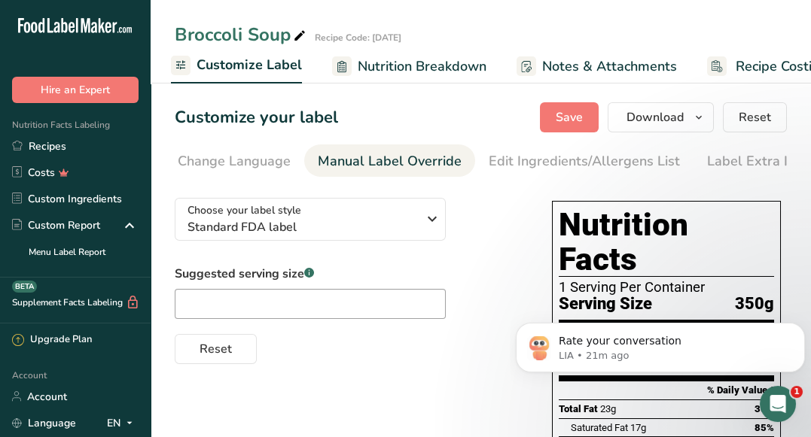
scroll to position [0, 481]
click at [771, 158] on div "Label Extra Info" at bounding box center [739, 161] width 100 height 20
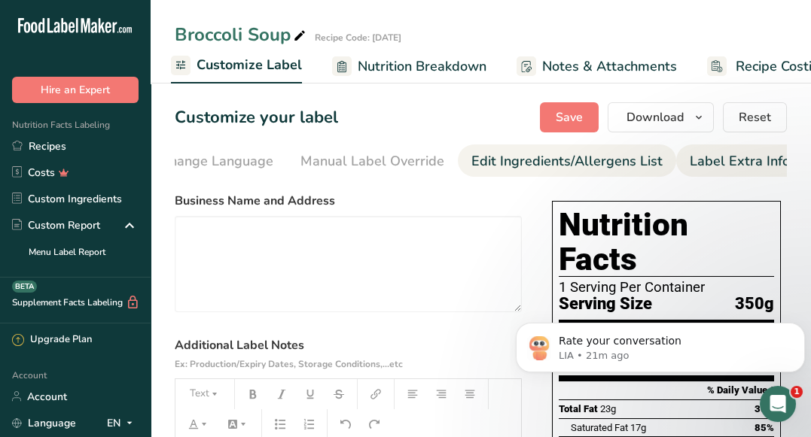
click at [586, 159] on div "Edit Ingredients/Allergens List" at bounding box center [566, 161] width 191 height 20
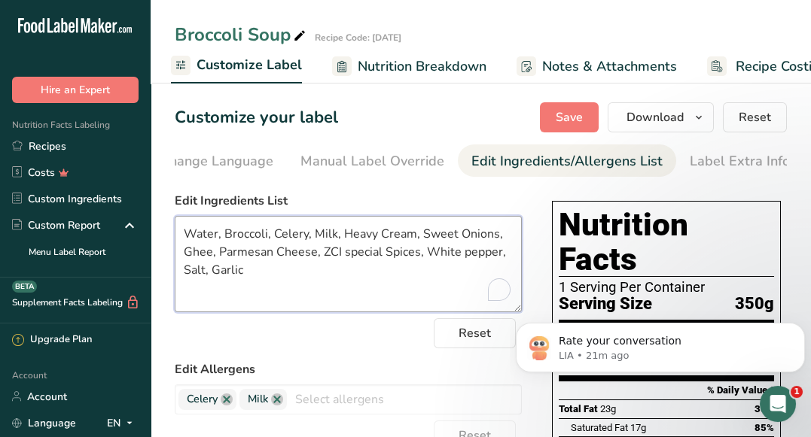
drag, startPoint x: 219, startPoint y: 240, endPoint x: 169, endPoint y: 239, distance: 50.4
click at [231, 237] on textarea "Broccoli, Celery, Milk, Heavy Cream, Sweet Onions, Ghee, Parmesan Cheese, ZCI s…" at bounding box center [348, 264] width 347 height 96
click at [231, 237] on textarea "Broccoli, Water, Celery, Milk, Heavy Cream, Sweet Onions, Ghee, Parmesan Cheese…" at bounding box center [348, 264] width 347 height 96
click at [270, 234] on textarea "Broccoli, Water, Celery, Milk, Heavy Cream, Sweet Onions, Ghee, Parmesan Cheese…" at bounding box center [348, 264] width 347 height 96
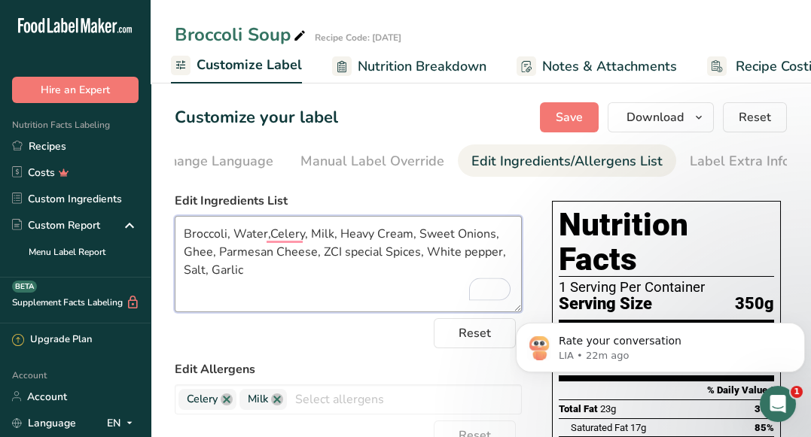
drag, startPoint x: 455, startPoint y: 240, endPoint x: 418, endPoint y: 237, distance: 36.3
click at [418, 237] on textarea "Broccoli, Water,Celery, Milk, Heavy Cream, Sweet Onions, Ghee, Parmesan Cheese,…" at bounding box center [348, 264] width 347 height 96
click at [289, 238] on textarea "Broccoli, Water,Celery, Milk, Heavy Cream, Onions, Ghee, Parmesan Cheese, ZCI s…" at bounding box center [348, 264] width 347 height 96
drag, startPoint x: 312, startPoint y: 258, endPoint x: 288, endPoint y: 254, distance: 23.8
click at [288, 254] on textarea "Broccoli, Water, Celery, Milk, Heavy Cream, Onions, Ghee, Parmesan Cheese, ZCI …" at bounding box center [348, 264] width 347 height 96
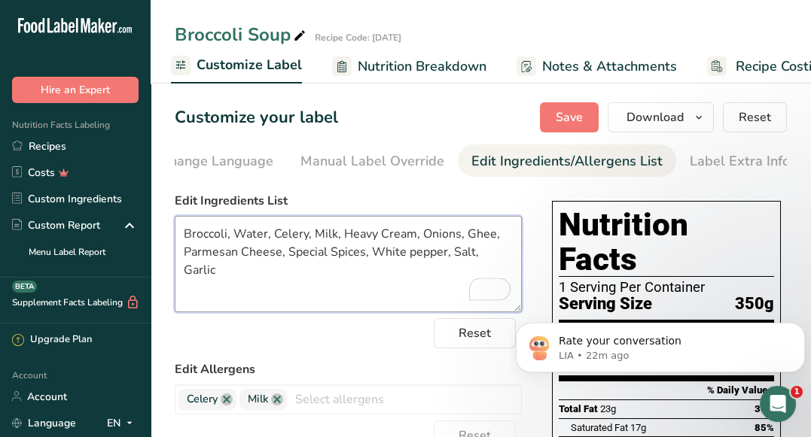
click at [415, 253] on textarea "Broccoli, Water, Celery, Milk, Heavy Cream, Onions, Ghee, Parmesan Cheese, Spec…" at bounding box center [348, 264] width 347 height 96
type textarea "Broccoli, Water, Celery, Milk, Heavy Cream, Onions, Ghee, Parmesan Cheese, Spec…"
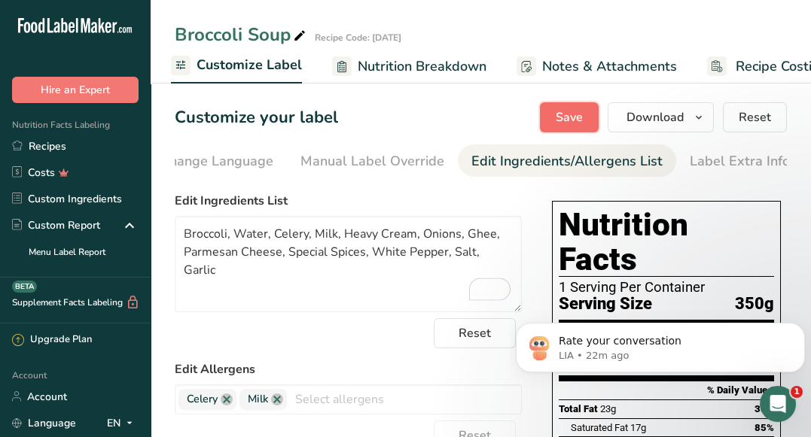
click at [583, 126] on button "Save" at bounding box center [569, 117] width 59 height 30
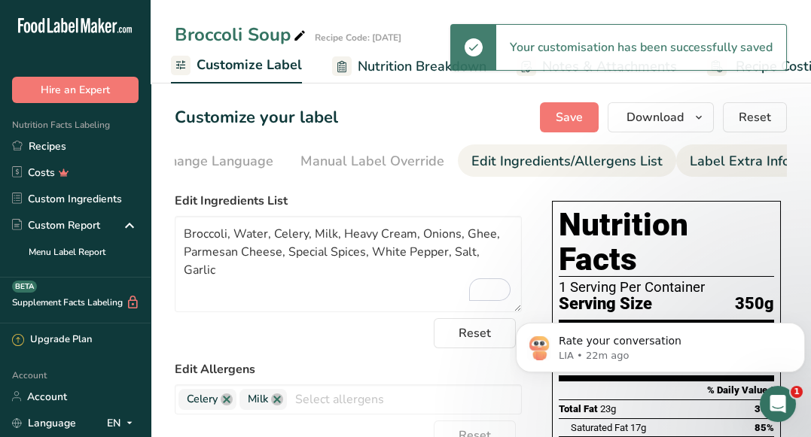
click at [712, 159] on div "Label Extra Info" at bounding box center [739, 161] width 100 height 20
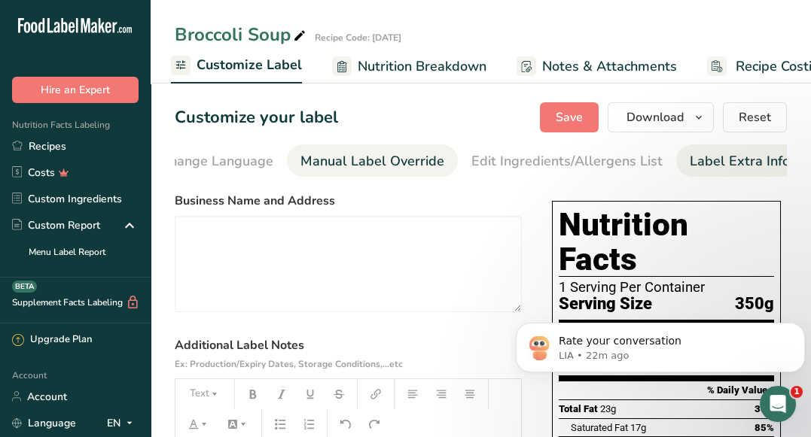
click at [342, 168] on div "Manual Label Override" at bounding box center [372, 161] width 144 height 20
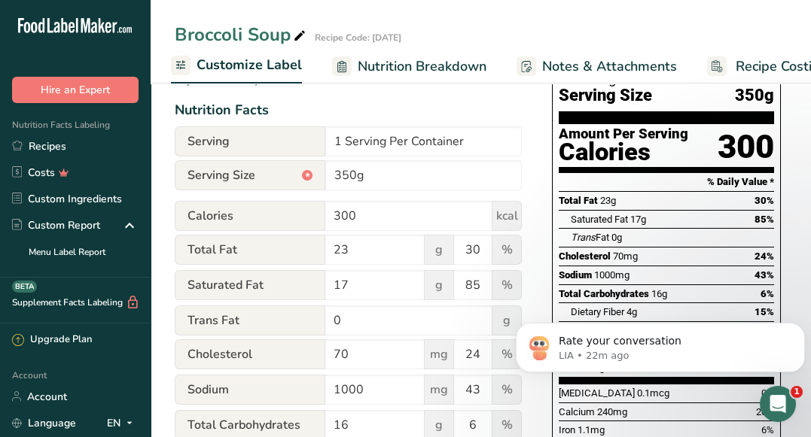
scroll to position [0, 0]
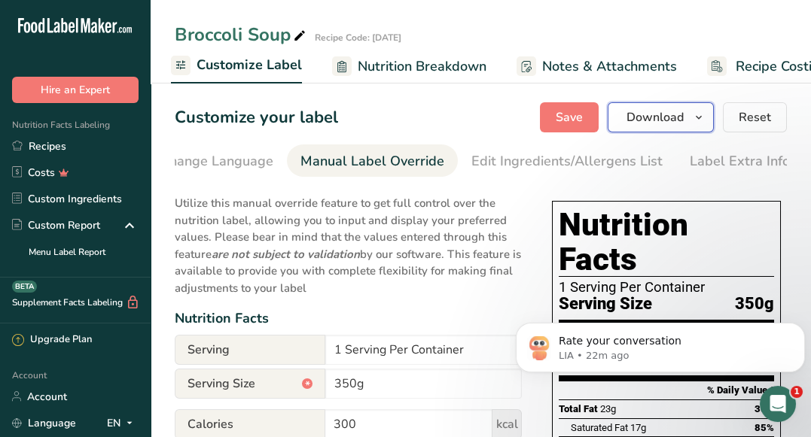
click at [635, 118] on span "Download" at bounding box center [654, 117] width 57 height 18
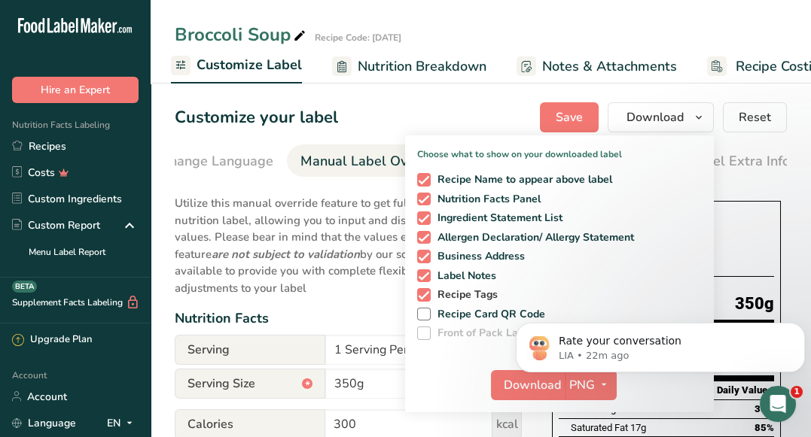
click at [435, 293] on span "Recipe Tags" at bounding box center [464, 295] width 68 height 14
click at [427, 293] on input "Recipe Tags" at bounding box center [422, 295] width 10 height 10
checkbox input "false"
click at [500, 387] on button "Download" at bounding box center [528, 385] width 74 height 30
